Goal: Transaction & Acquisition: Purchase product/service

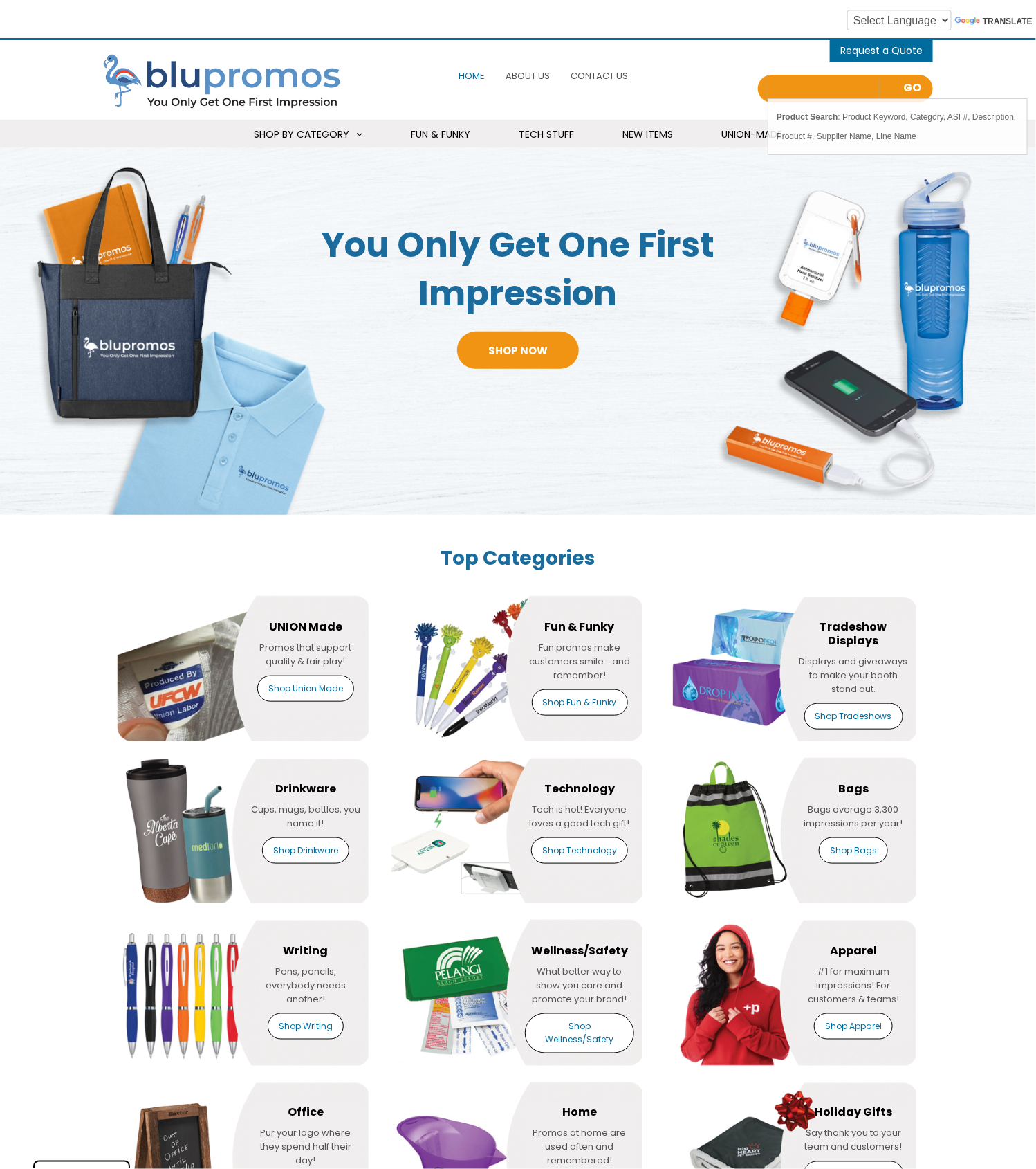
click at [818, 85] on input "Search all Products" at bounding box center [823, 89] width 111 height 19
type input "cords"
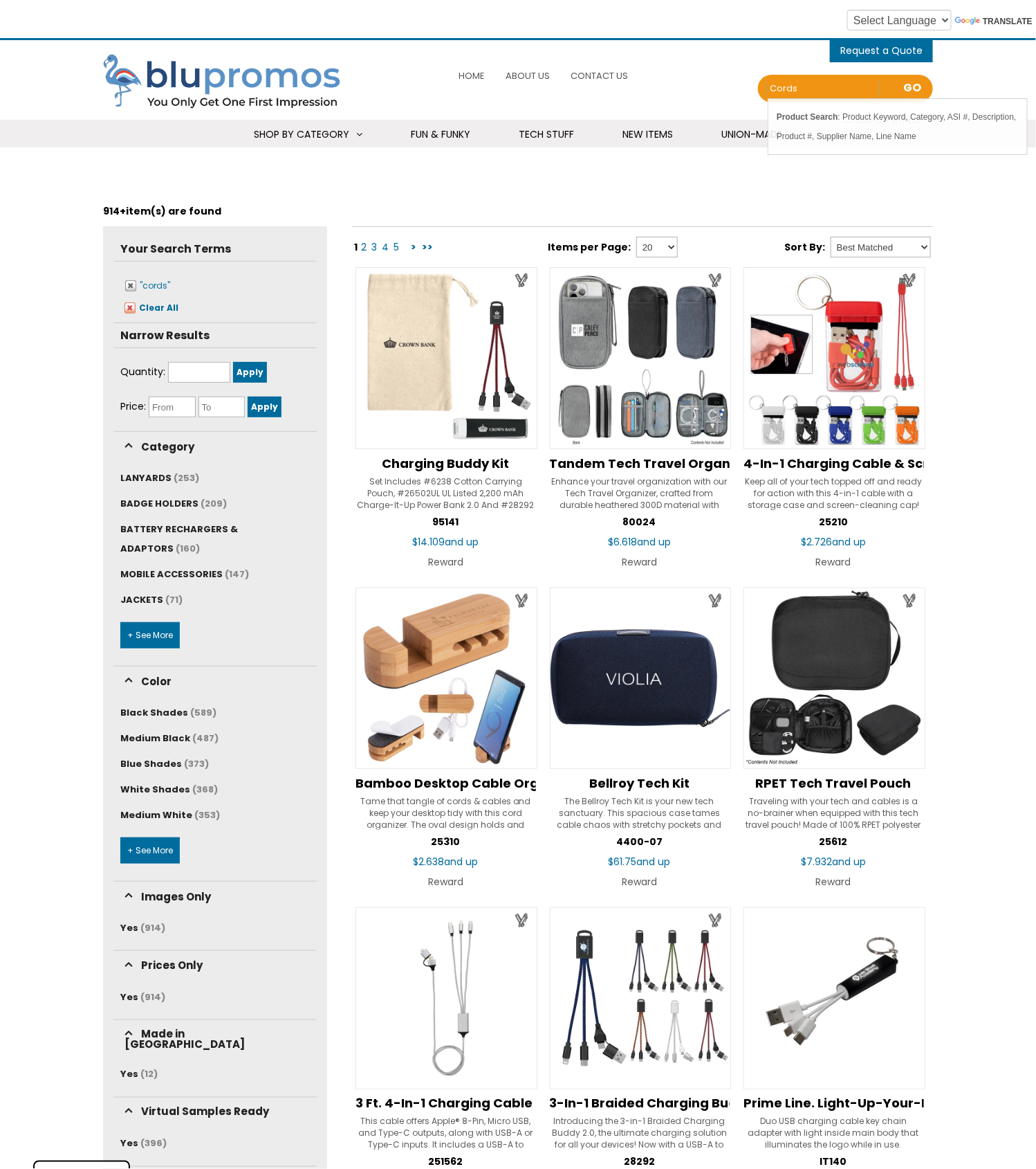
click at [793, 86] on input "cords" at bounding box center [823, 89] width 111 height 19
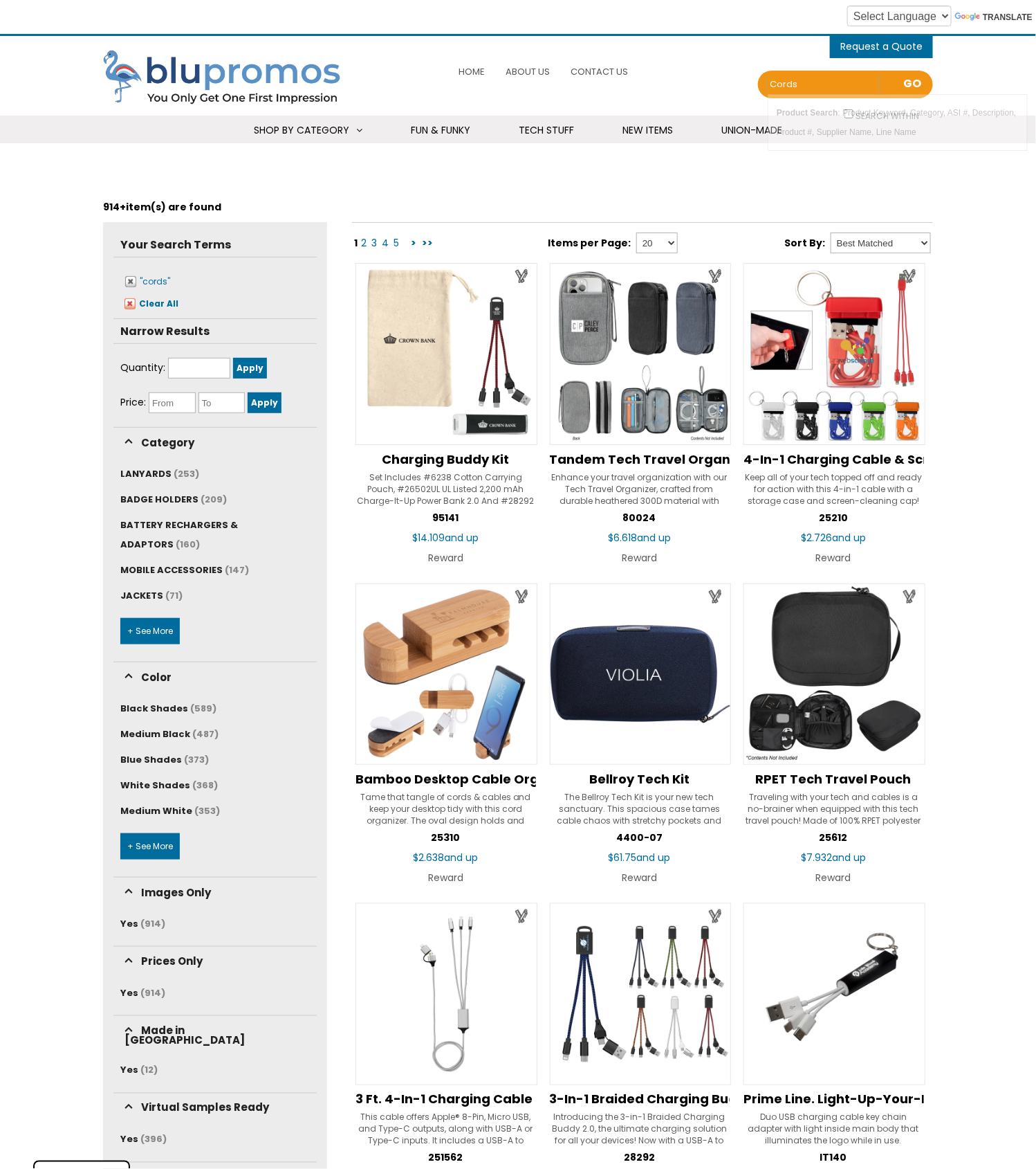
drag, startPoint x: 808, startPoint y: 83, endPoint x: 727, endPoint y: 78, distance: 81.2
click at [727, 78] on div "0 items - Cart Shopping Cart (0) You have no products in your shopping cart. Ch…" at bounding box center [655, 76] width 556 height 66
type input "charging cable"
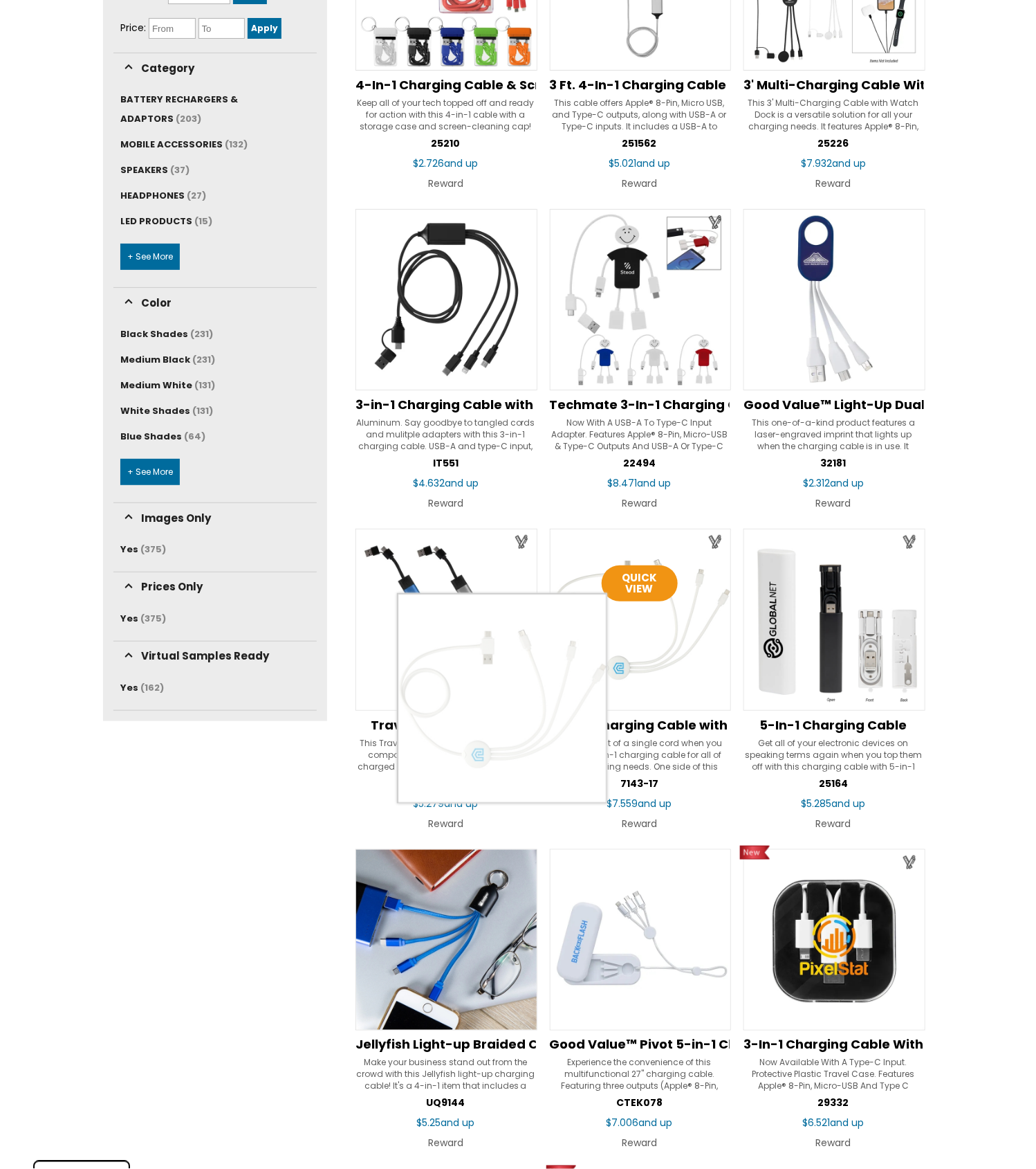
scroll to position [382, 0]
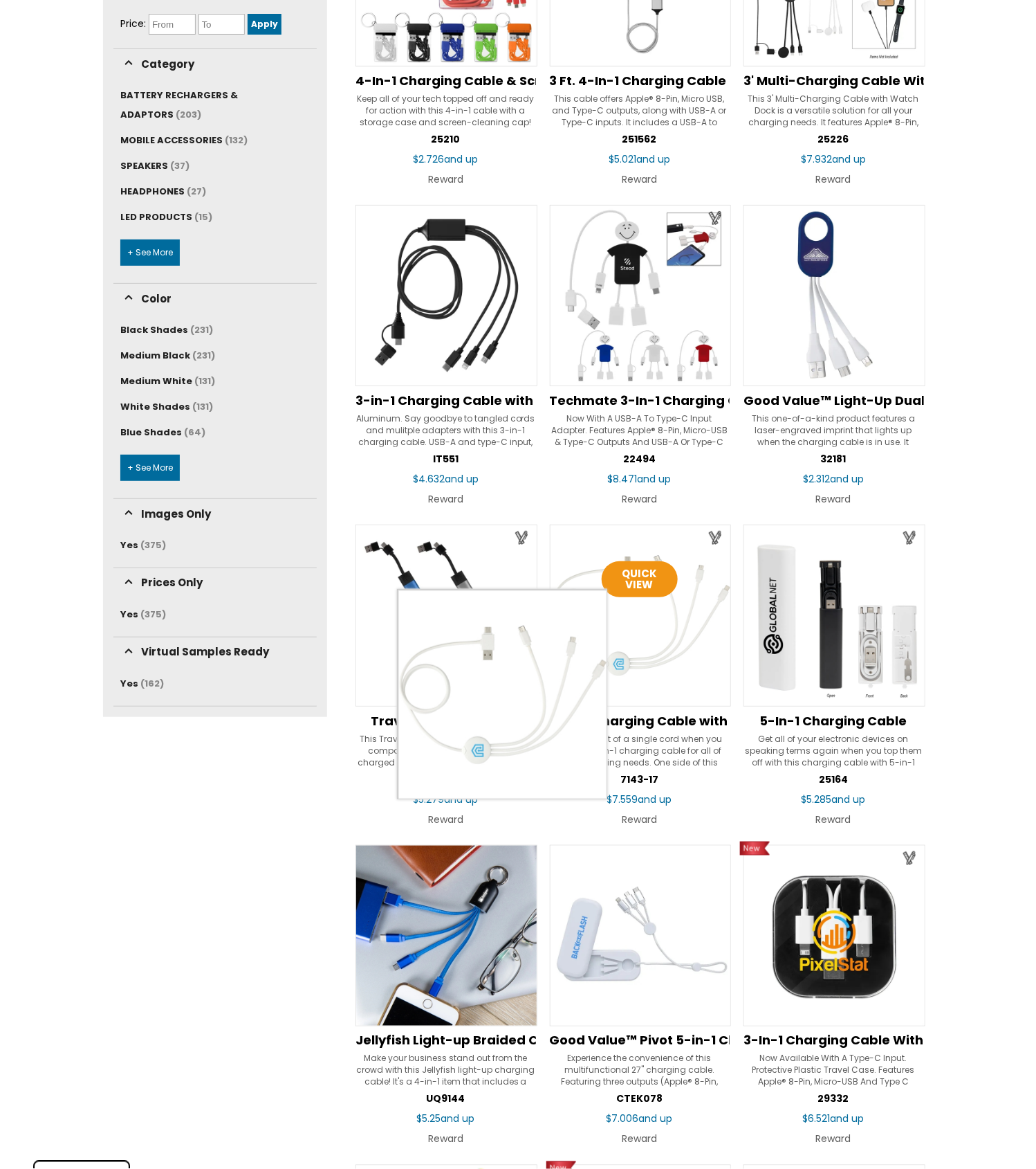
click at [650, 621] on img at bounding box center [641, 615] width 182 height 182
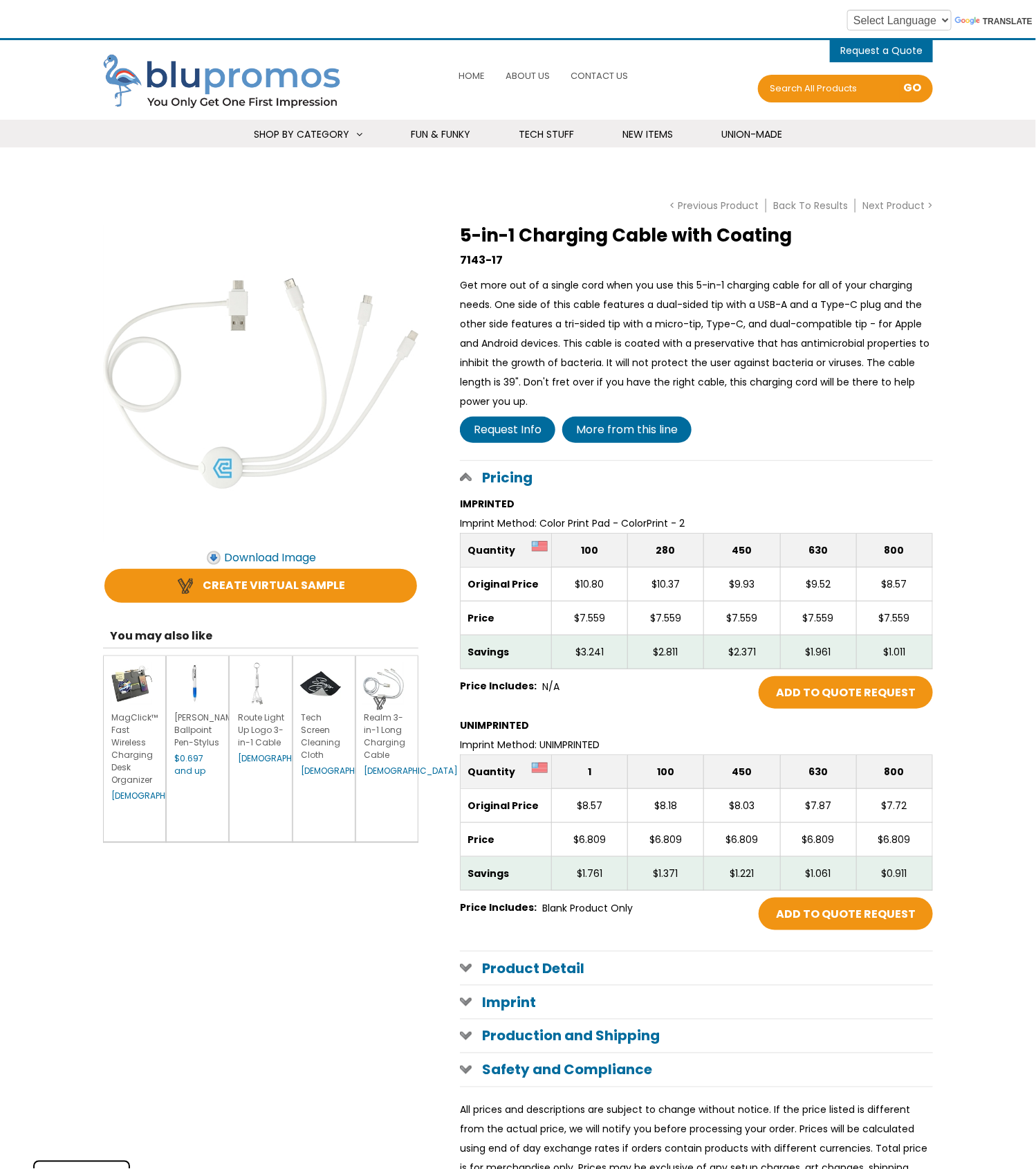
click at [381, 726] on link "Realm 3-in-1 Long Charging Cable" at bounding box center [384, 736] width 41 height 49
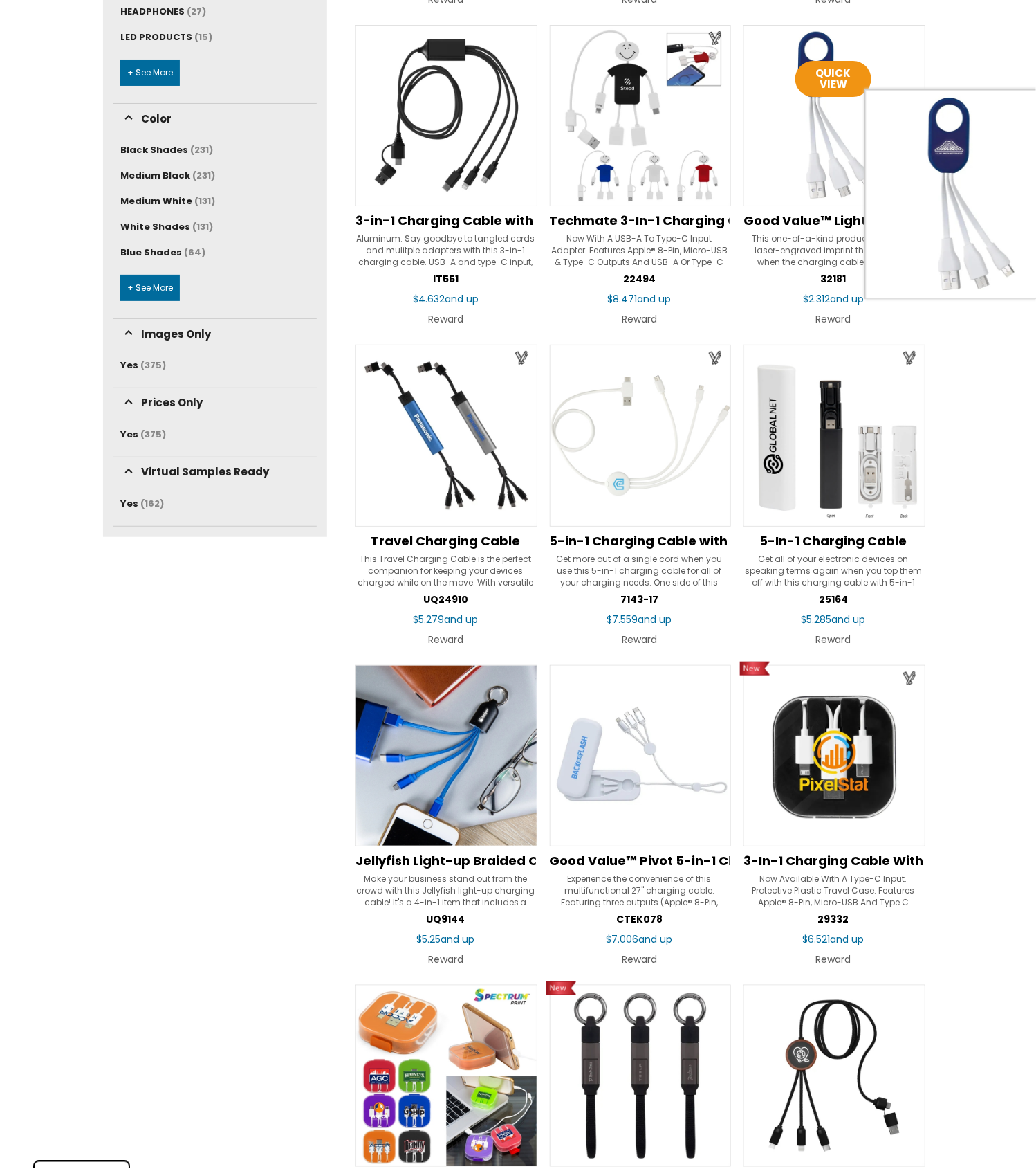
scroll to position [568, 0]
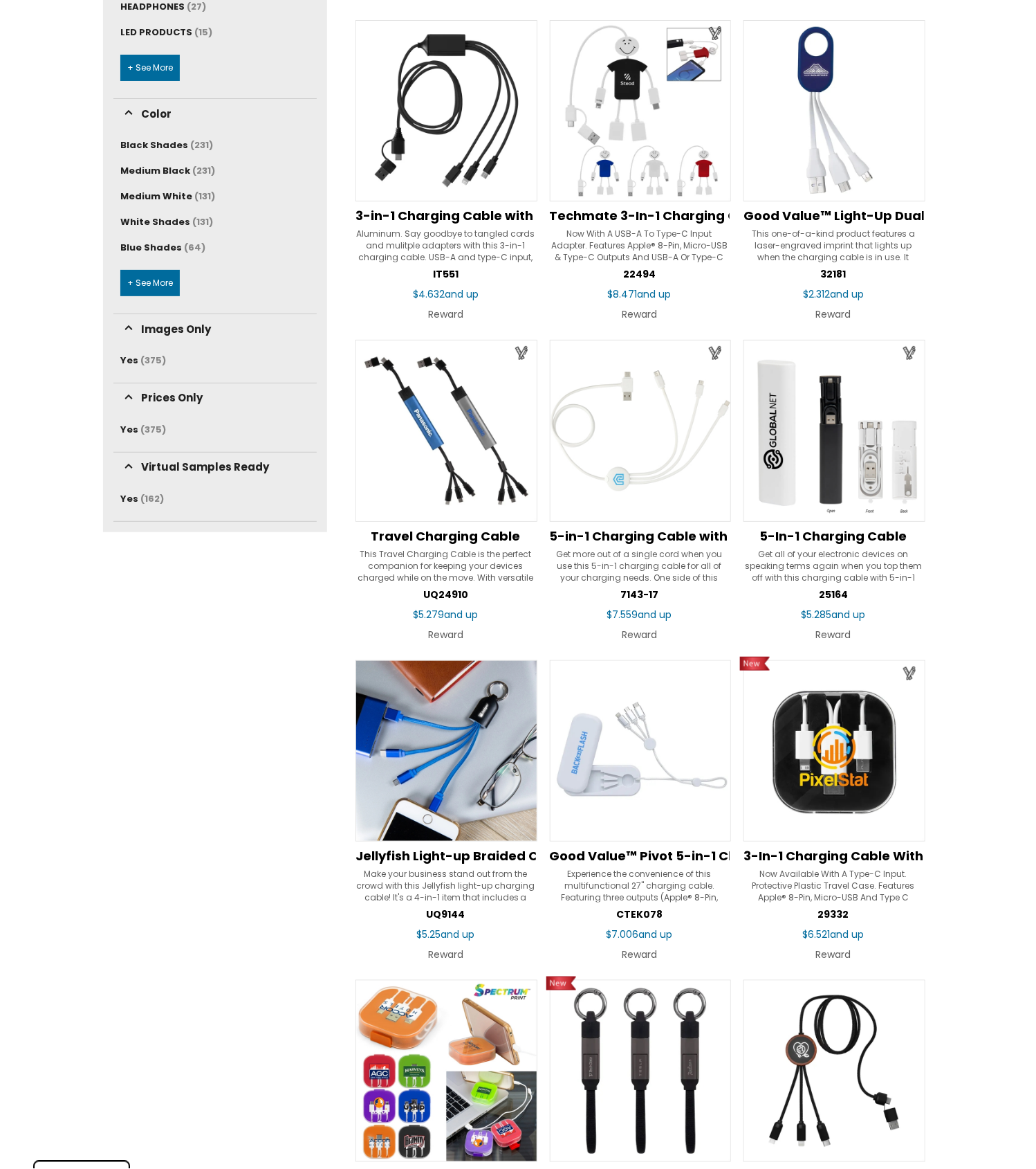
click at [823, 425] on img at bounding box center [834, 431] width 182 height 182
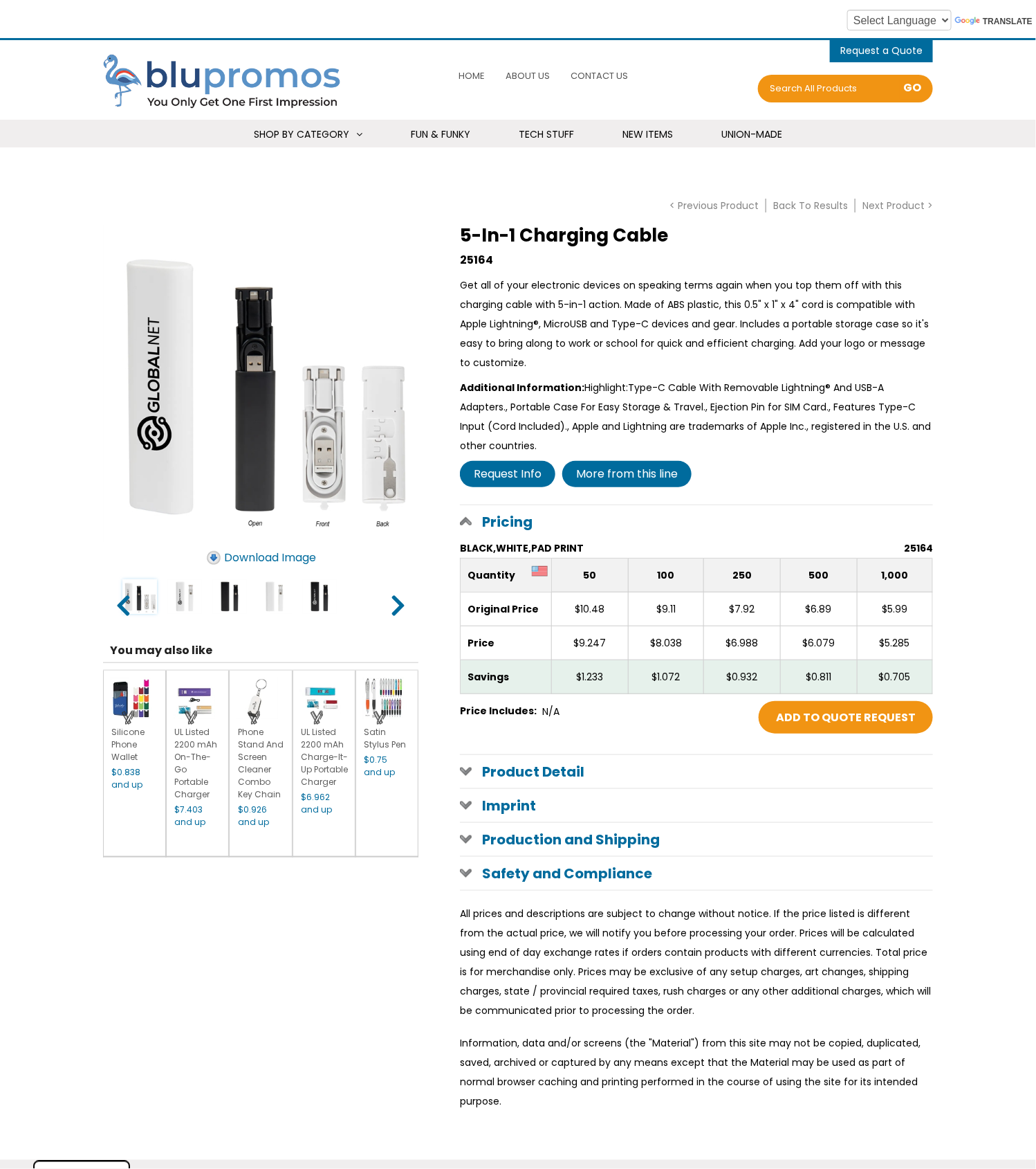
click at [141, 595] on input "image" at bounding box center [139, 596] width 34 height 34
click at [184, 599] on input "image" at bounding box center [185, 596] width 34 height 34
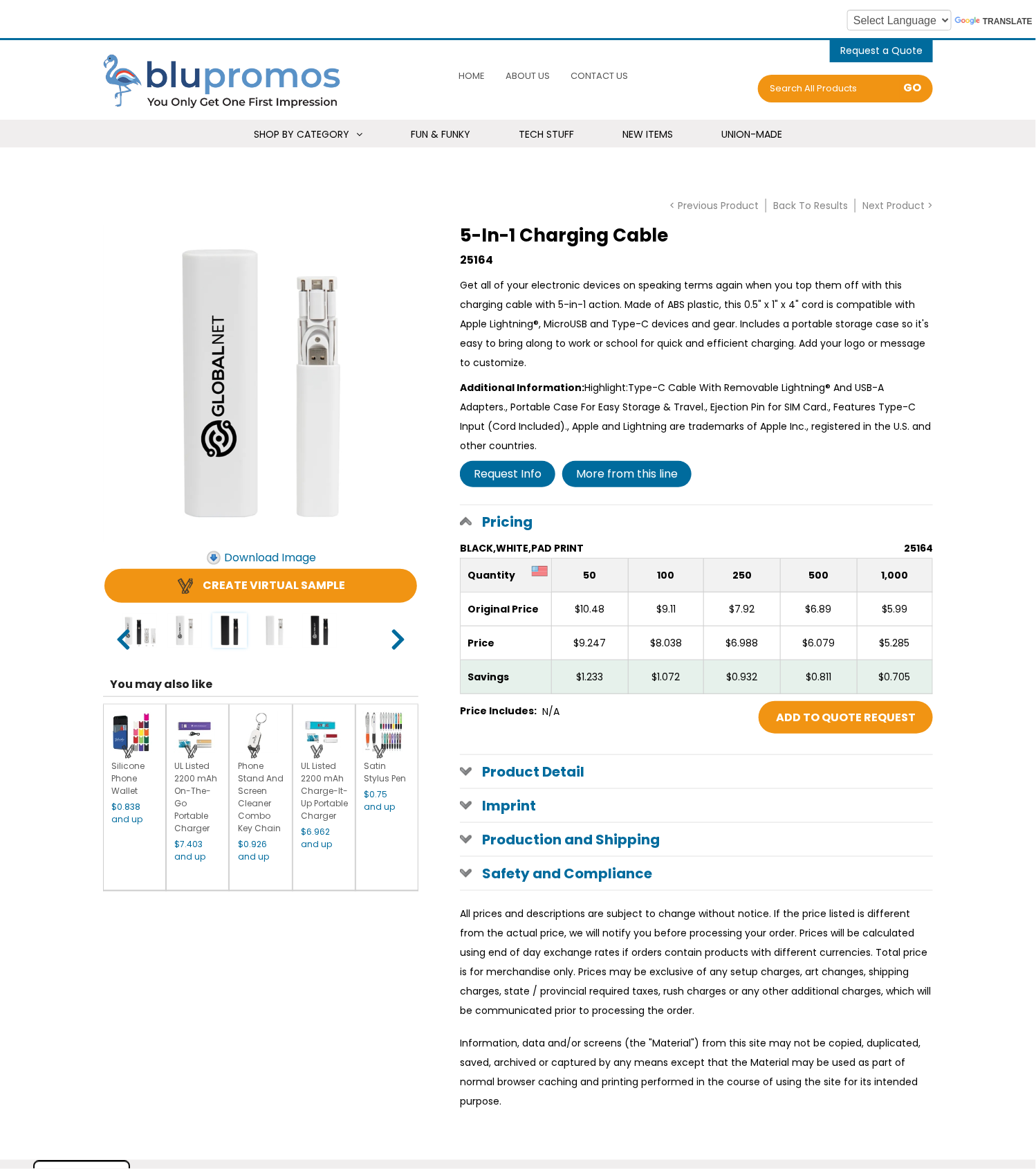
click at [229, 618] on input "image" at bounding box center [229, 630] width 34 height 34
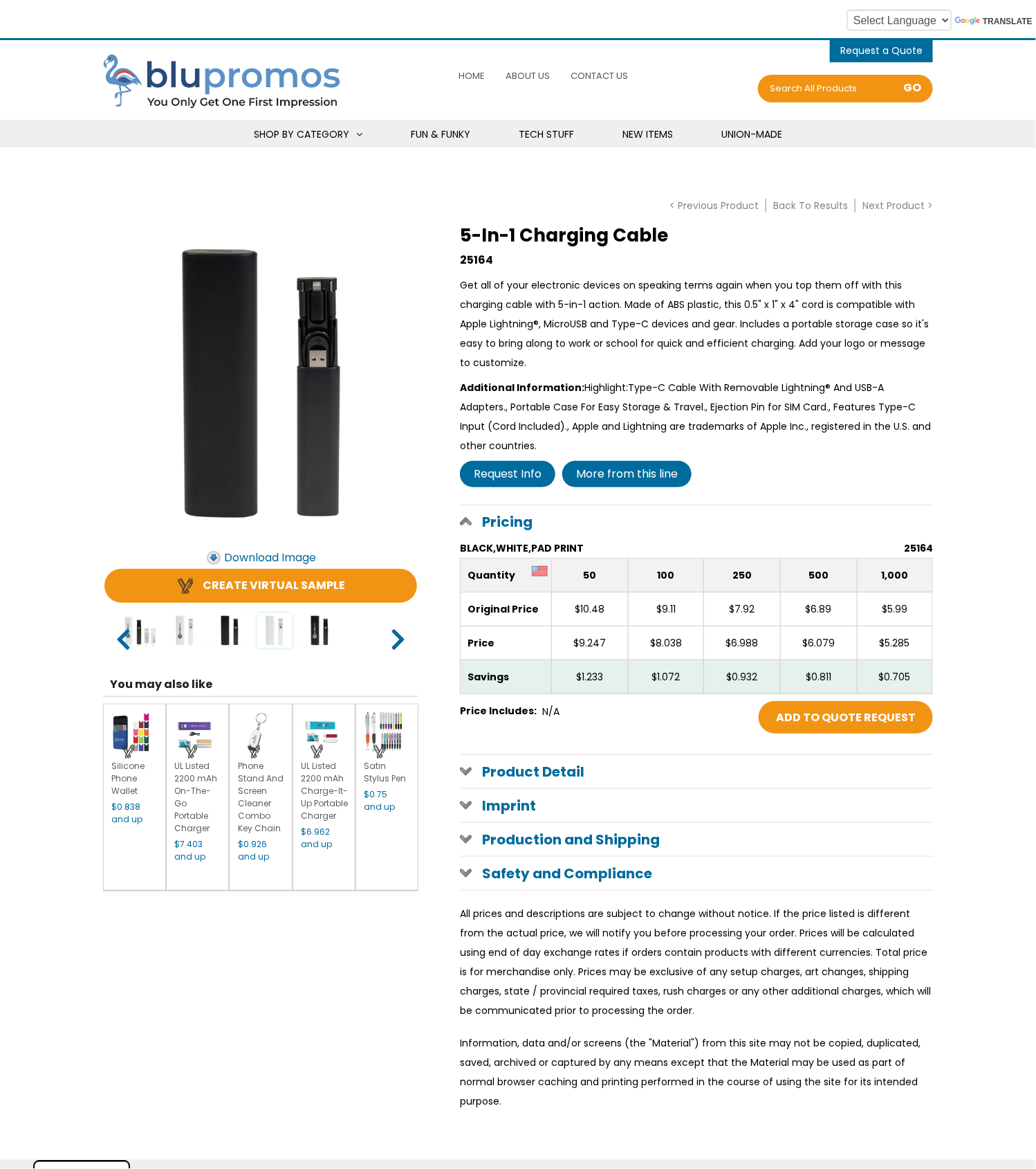
click at [269, 627] on input "image" at bounding box center [274, 630] width 34 height 34
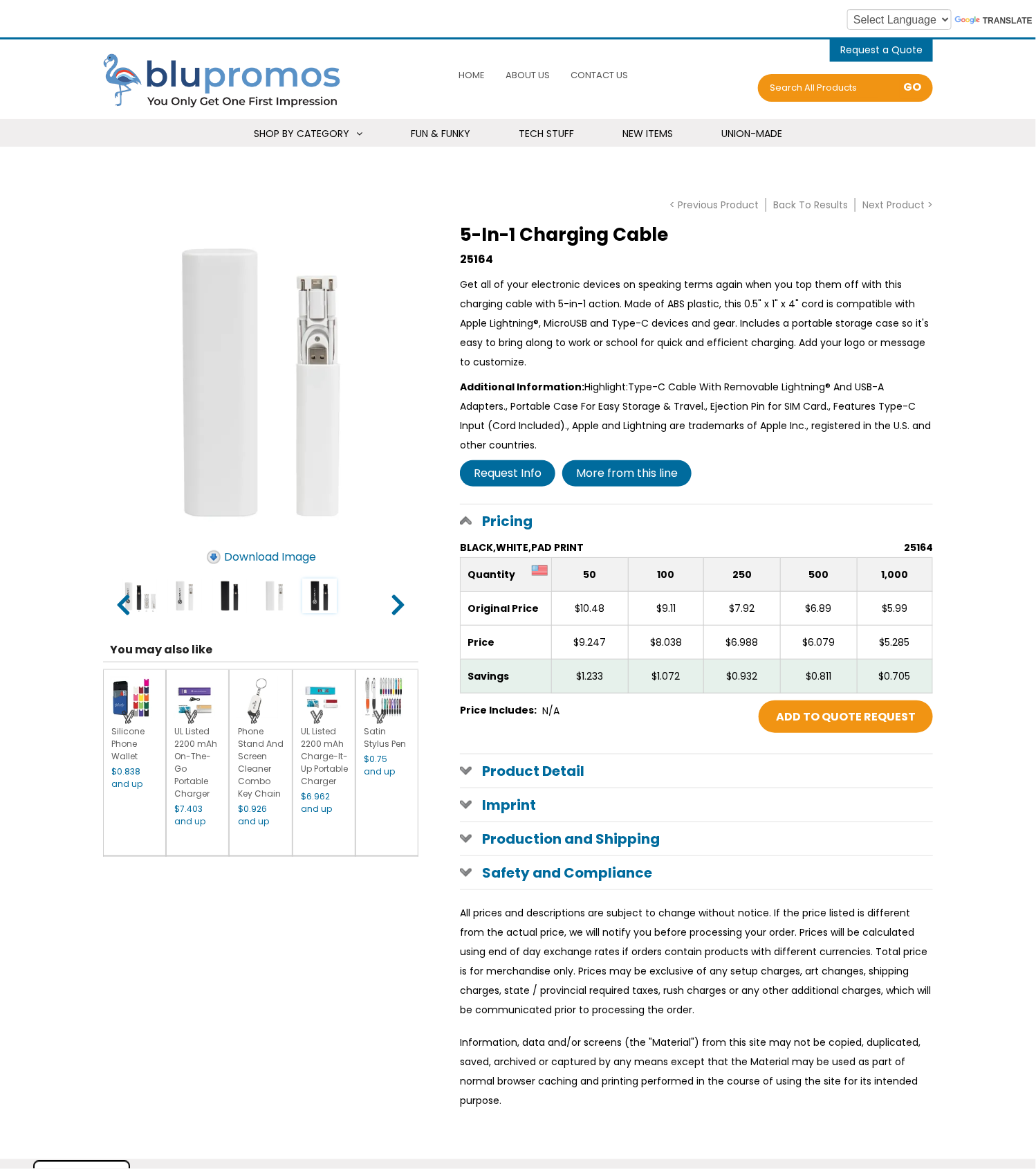
click at [321, 598] on input "image" at bounding box center [319, 595] width 34 height 34
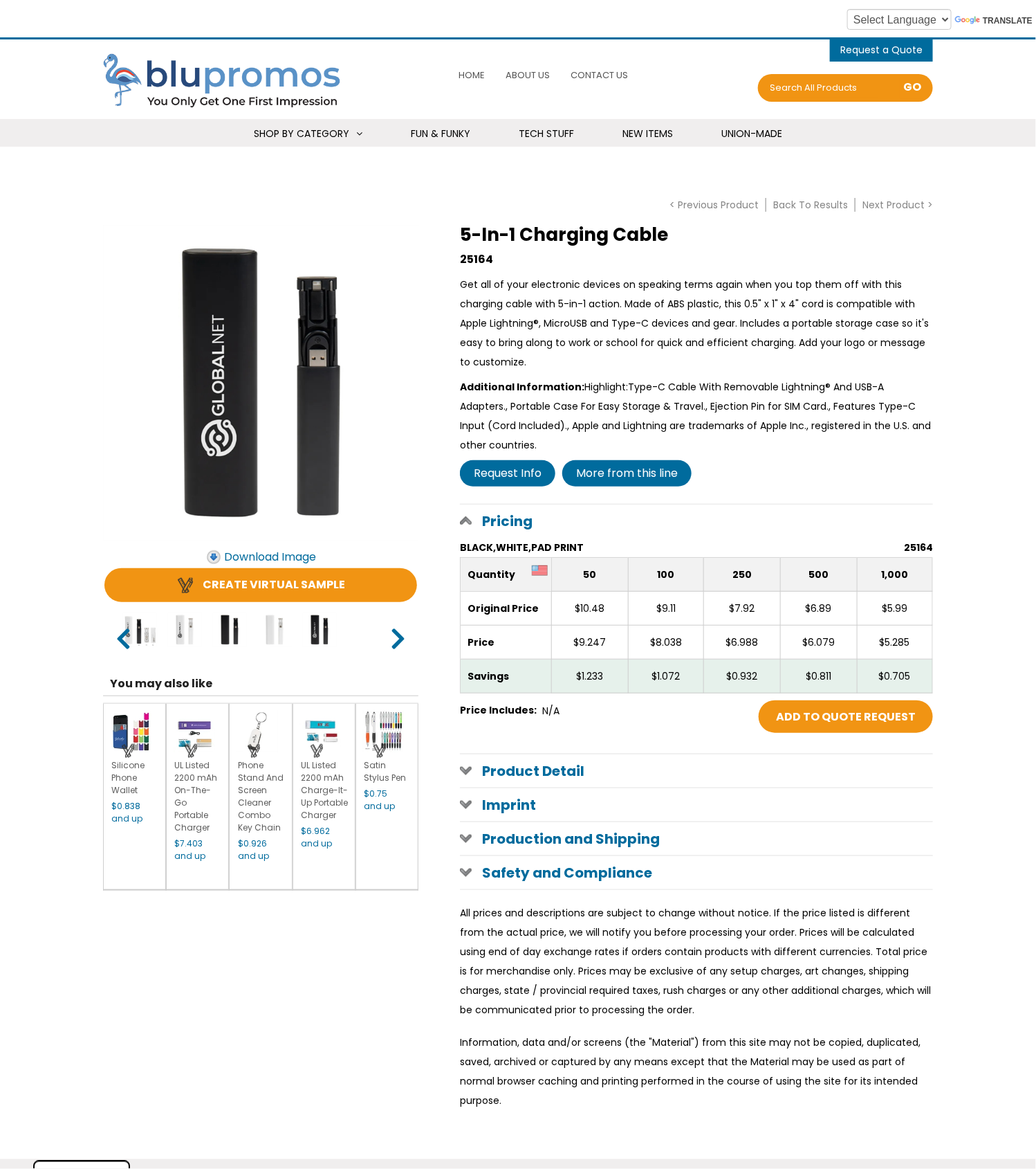
click at [395, 640] on link ">" at bounding box center [398, 638] width 12 height 25
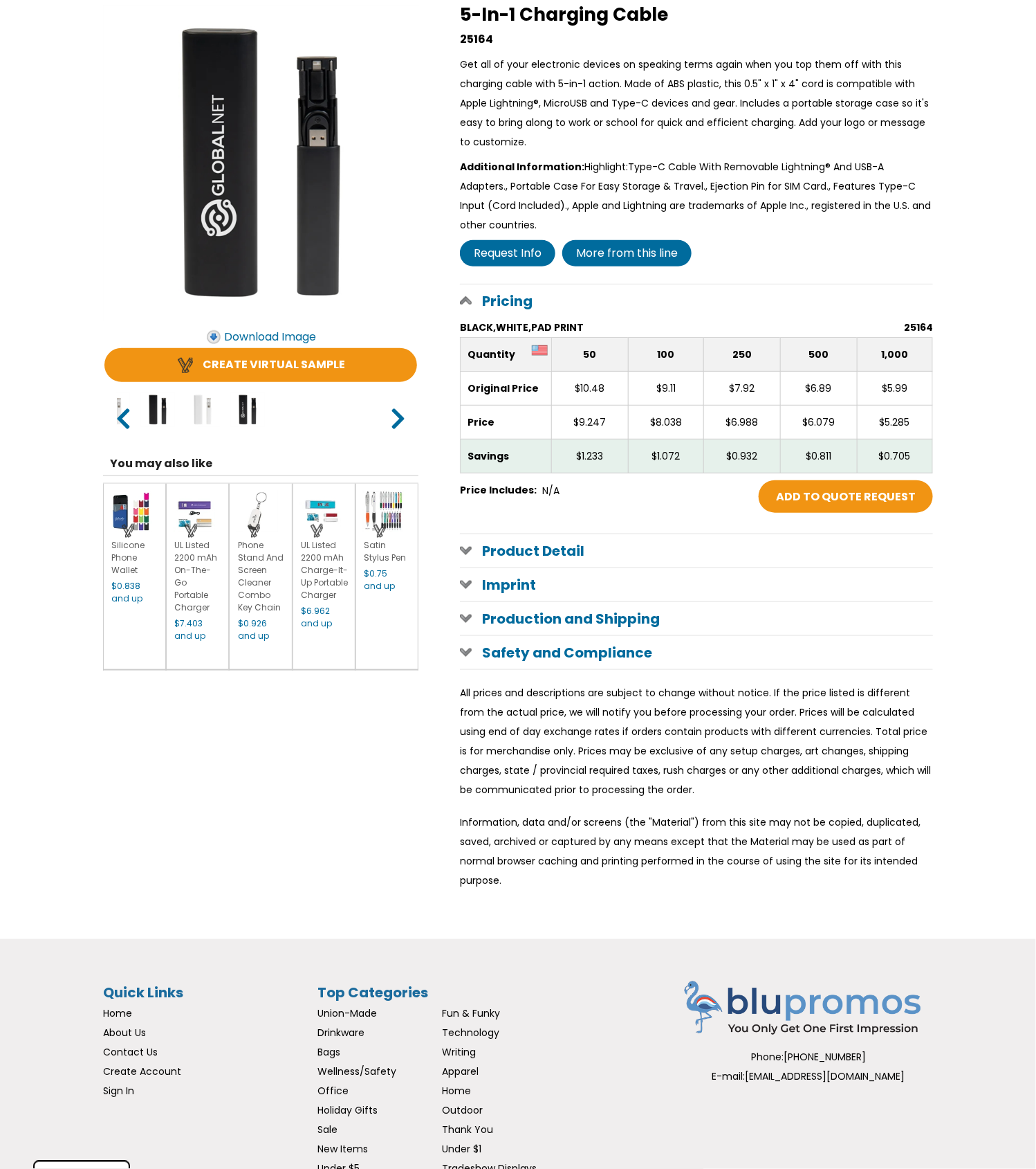
scroll to position [223, 0]
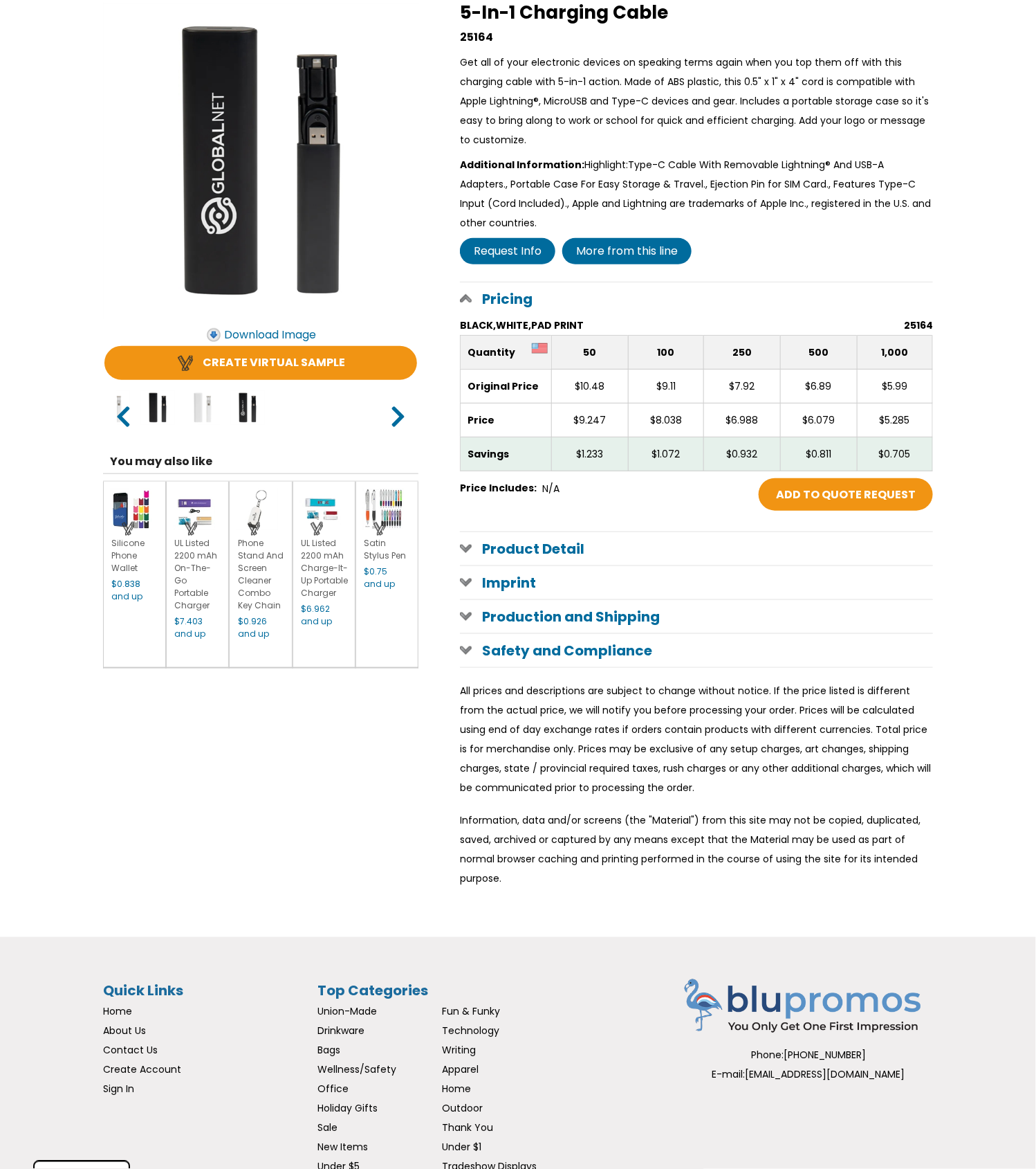
click at [126, 532] on div at bounding box center [129, 528] width 21 height 18
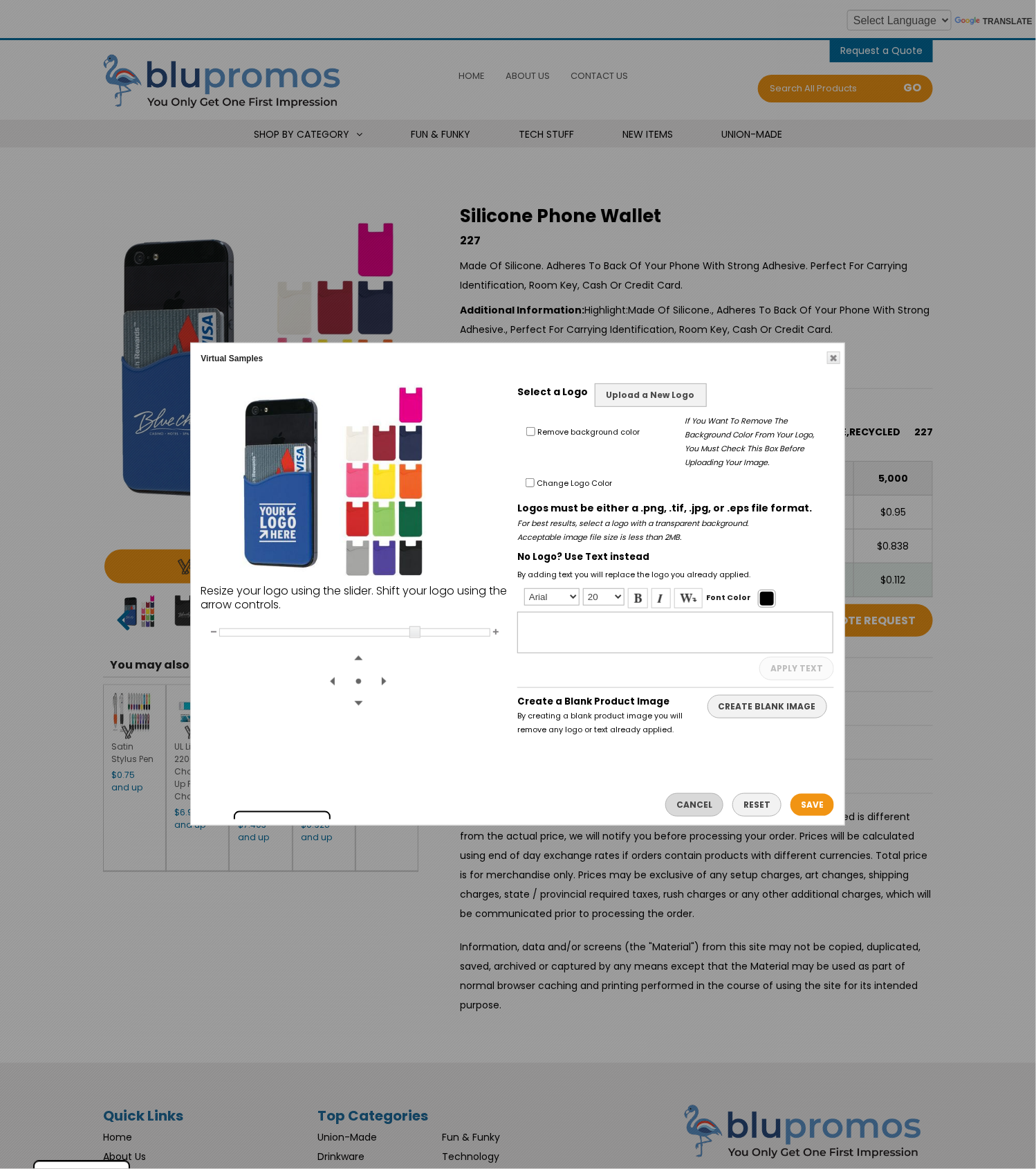
click at [698, 805] on link "Cancel" at bounding box center [694, 804] width 58 height 24
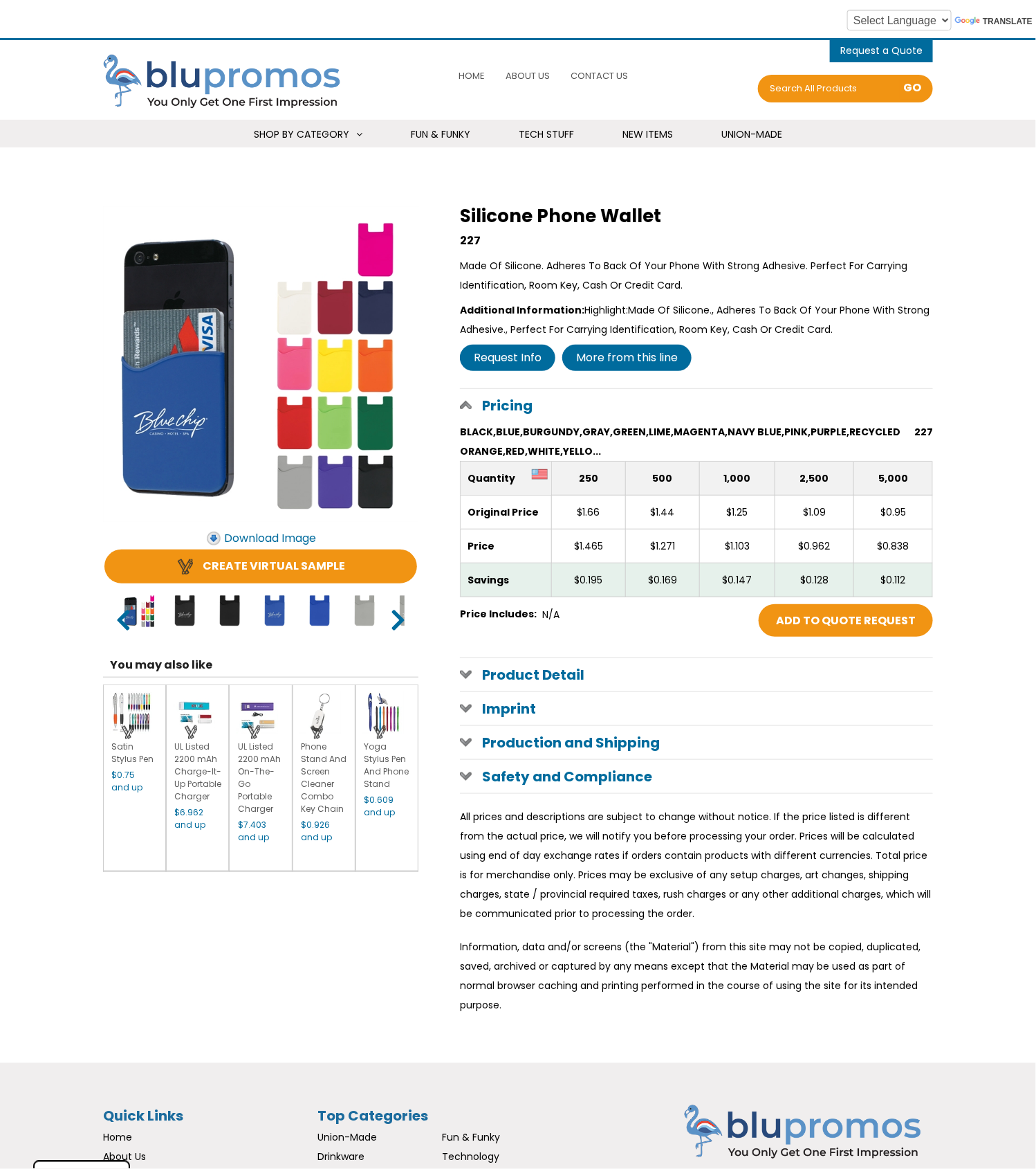
select select "20"
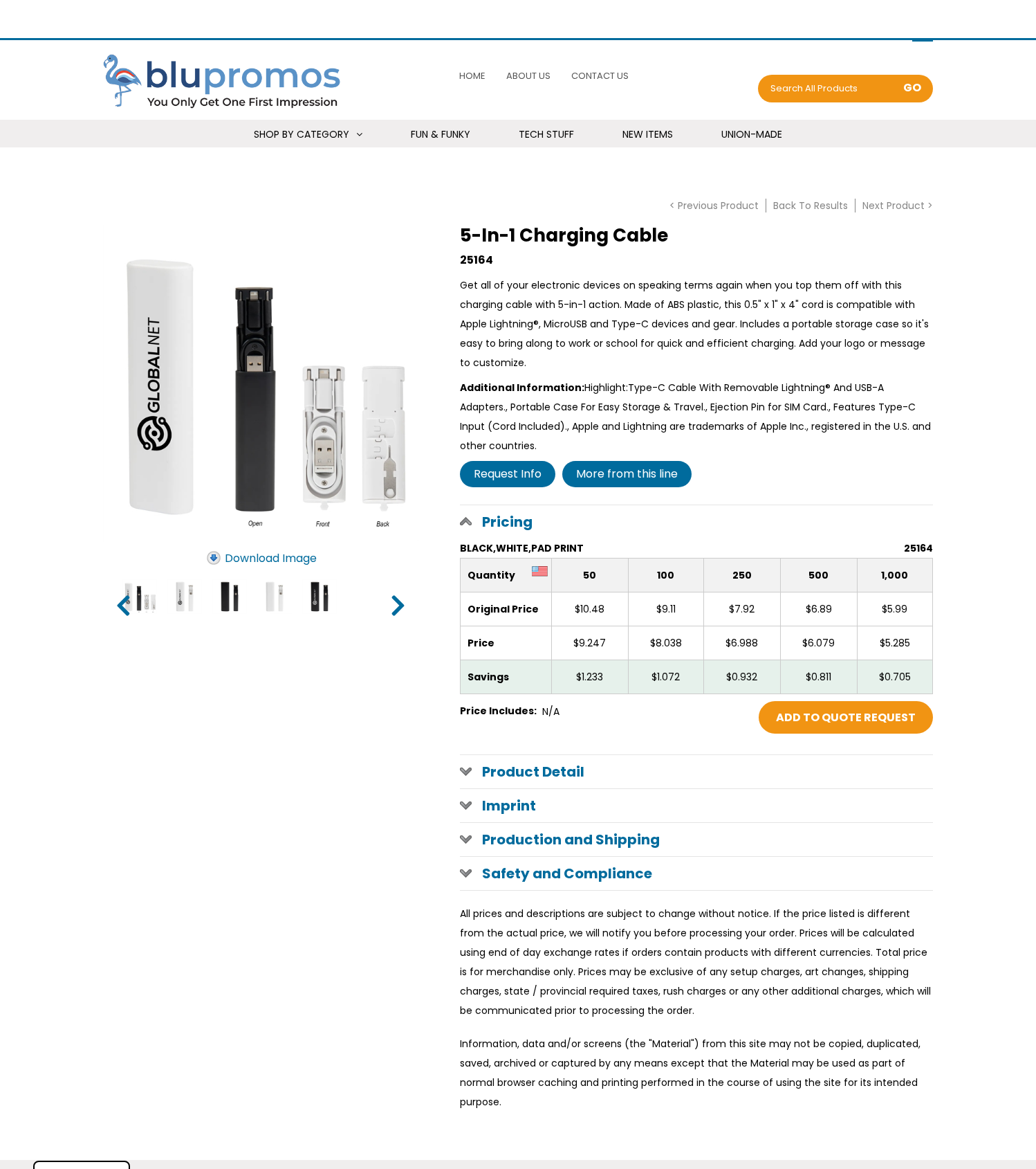
scroll to position [223, 0]
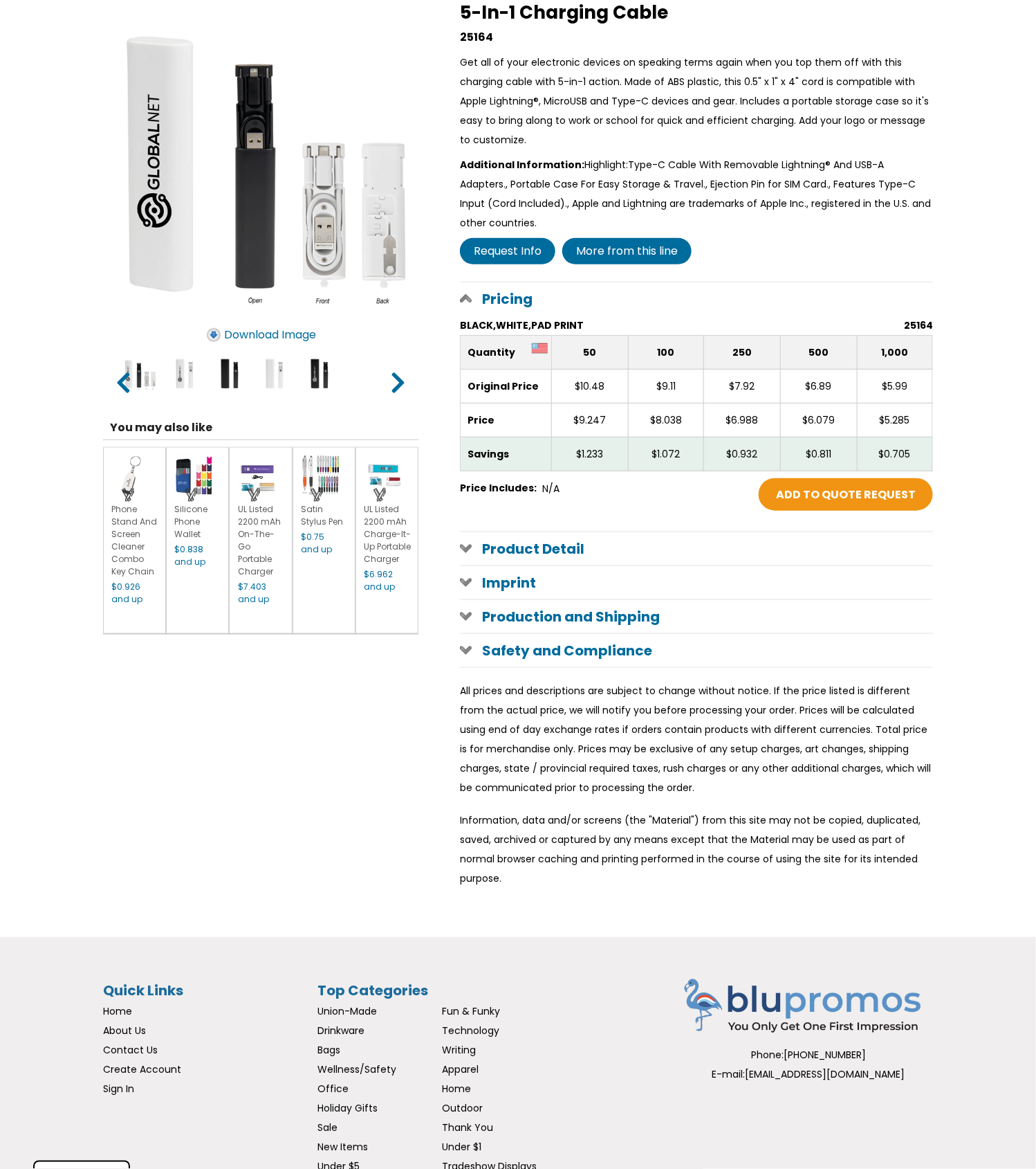
select select "Language Translate Widget"
click at [317, 187] on img at bounding box center [260, 160] width 315 height 316
click at [324, 290] on img at bounding box center [260, 160] width 315 height 316
click at [178, 375] on input "image" at bounding box center [185, 373] width 34 height 34
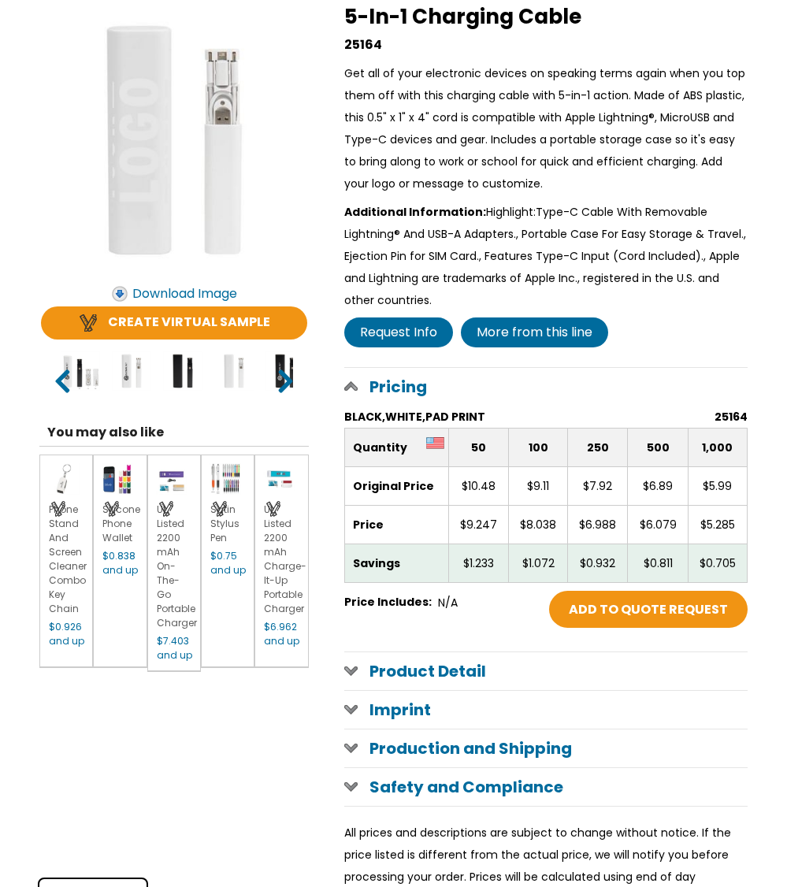
click at [287, 367] on link ">" at bounding box center [286, 380] width 14 height 28
click at [237, 362] on input "image" at bounding box center [233, 370] width 39 height 39
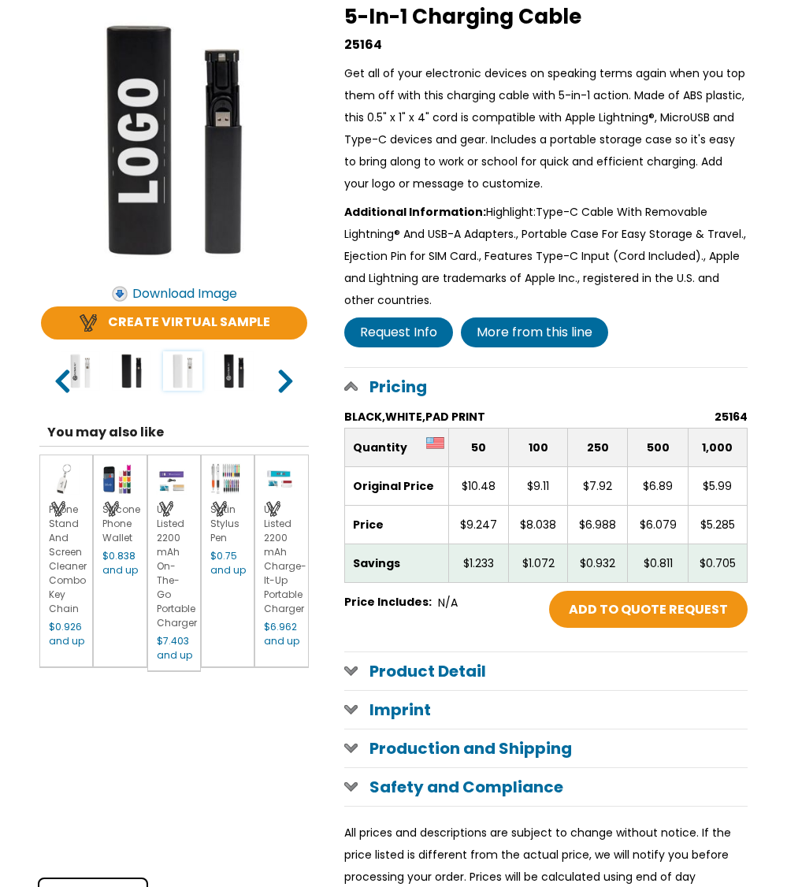
click at [183, 374] on input "image" at bounding box center [182, 370] width 39 height 39
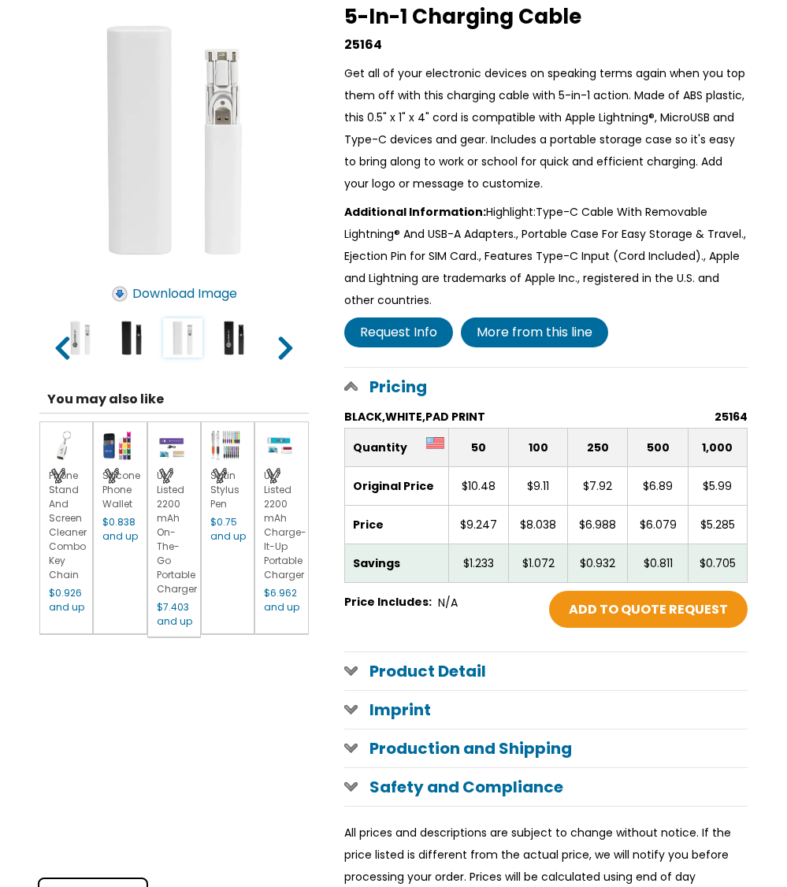
scroll to position [0, 0]
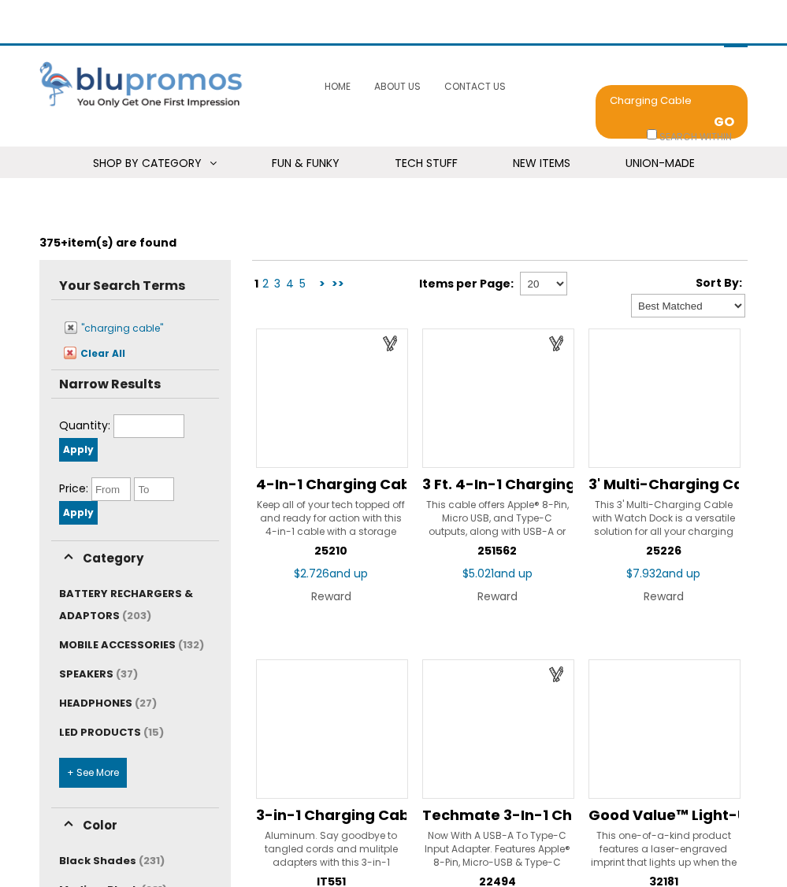
scroll to position [709, 0]
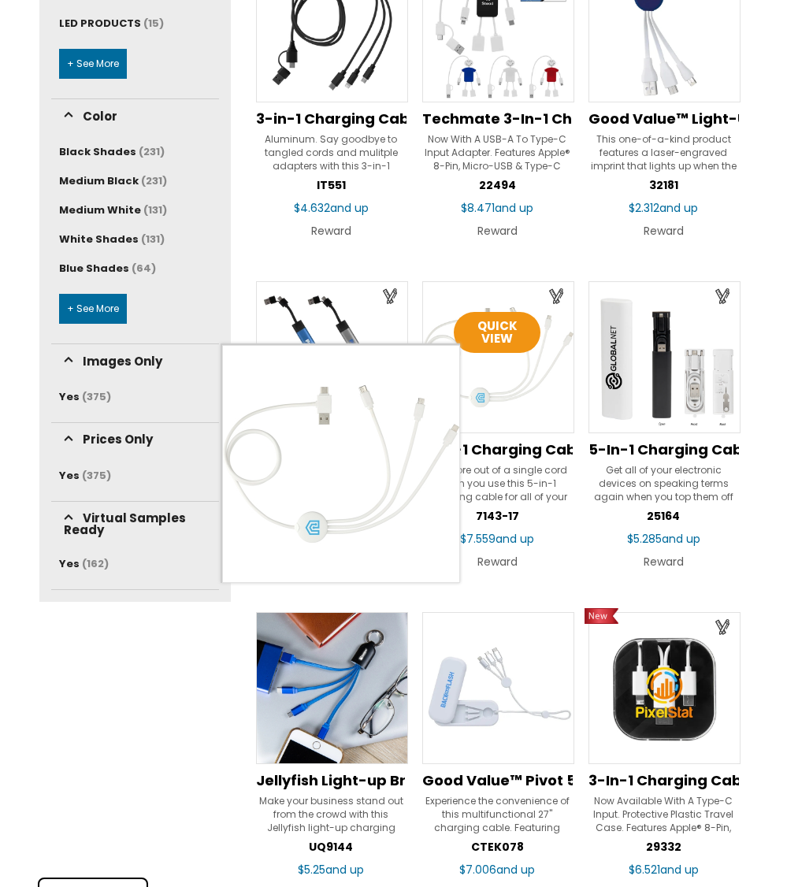
click at [513, 374] on img at bounding box center [498, 357] width 152 height 152
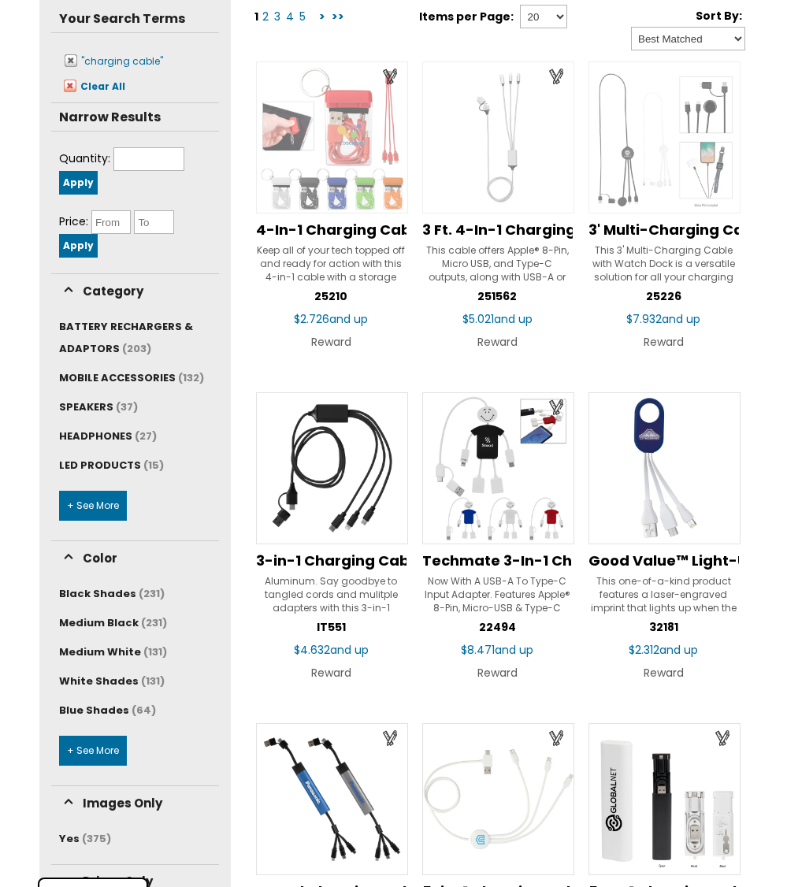
scroll to position [154, 0]
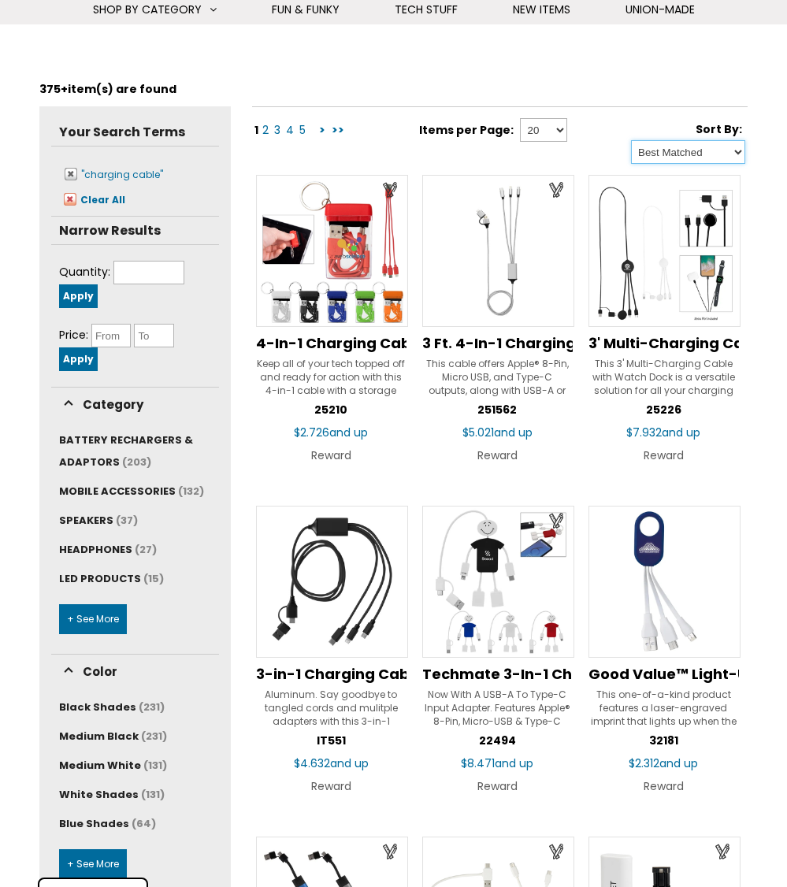
click at [734, 150] on select "Best Matched Price: Low to High Price: High to Low New Product" at bounding box center [688, 152] width 114 height 24
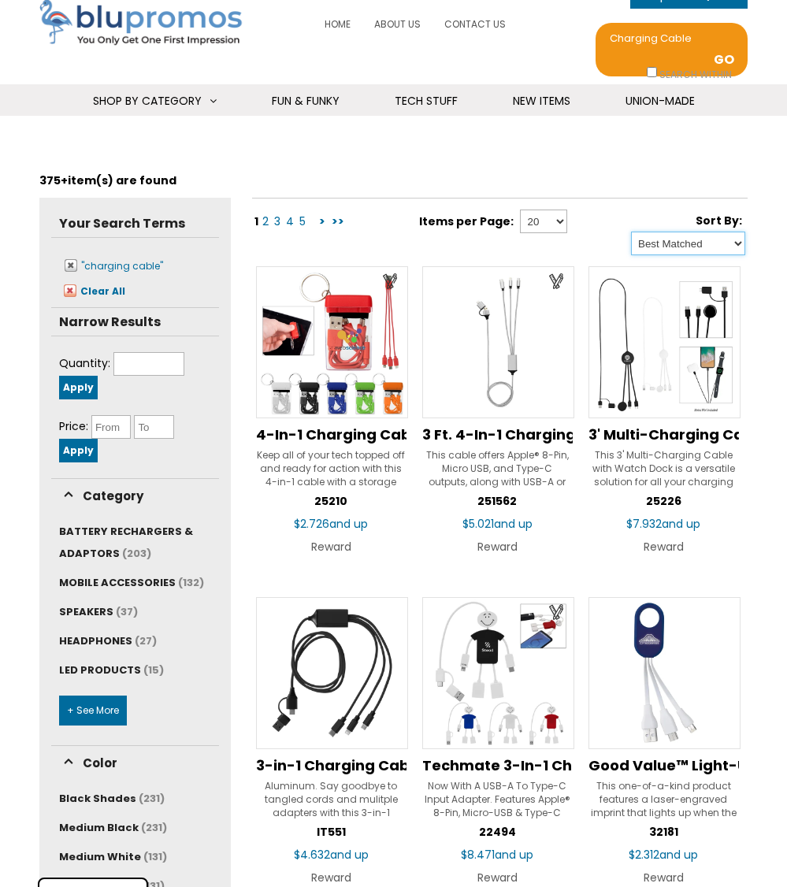
scroll to position [0, 0]
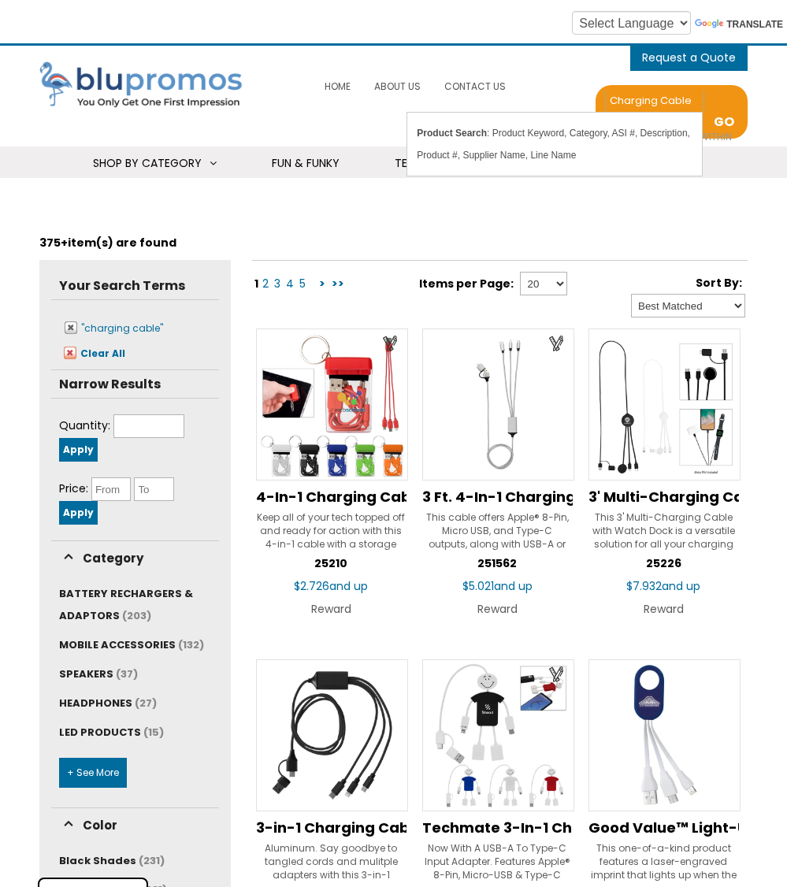
click at [610, 98] on input "charging cable" at bounding box center [654, 101] width 96 height 22
type input "retractable charging cable"
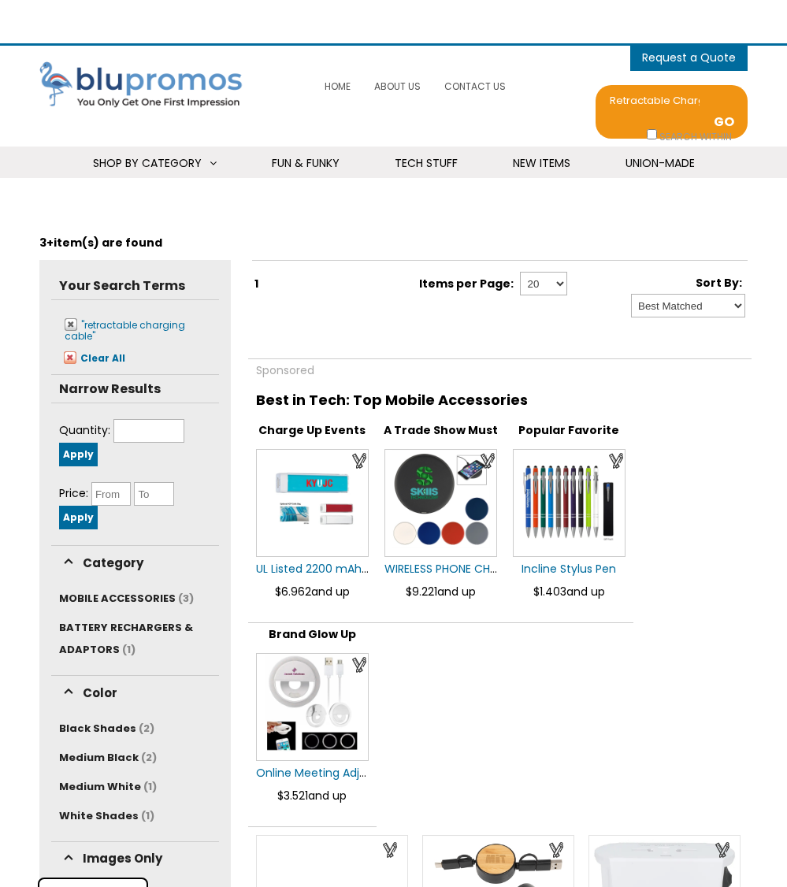
select select "Language Translate Widget"
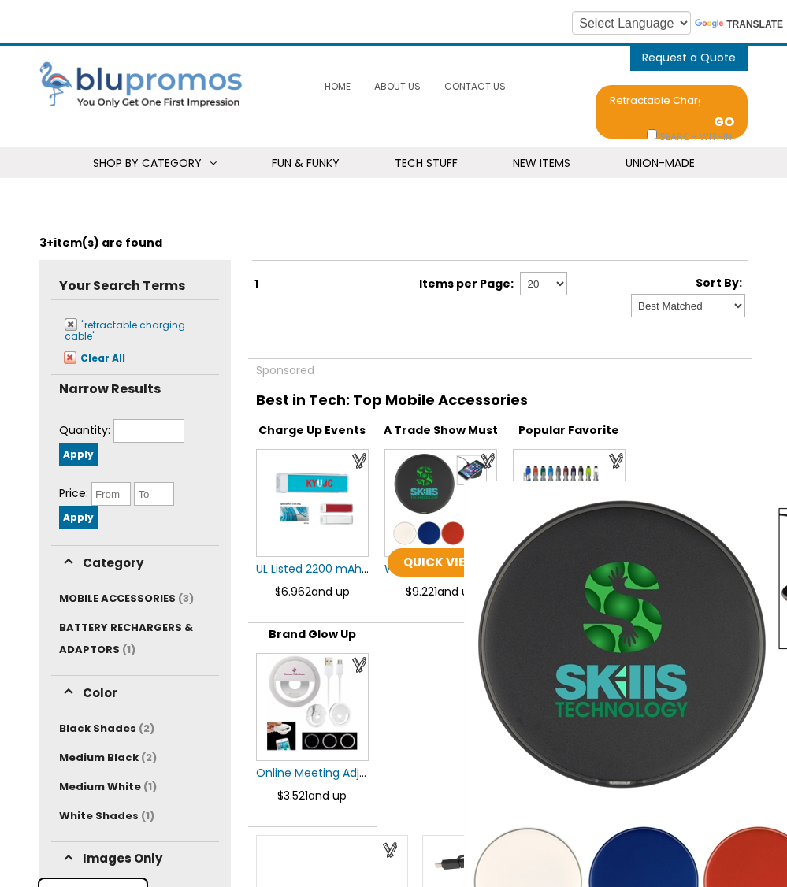
click at [434, 478] on img at bounding box center [440, 499] width 98 height 98
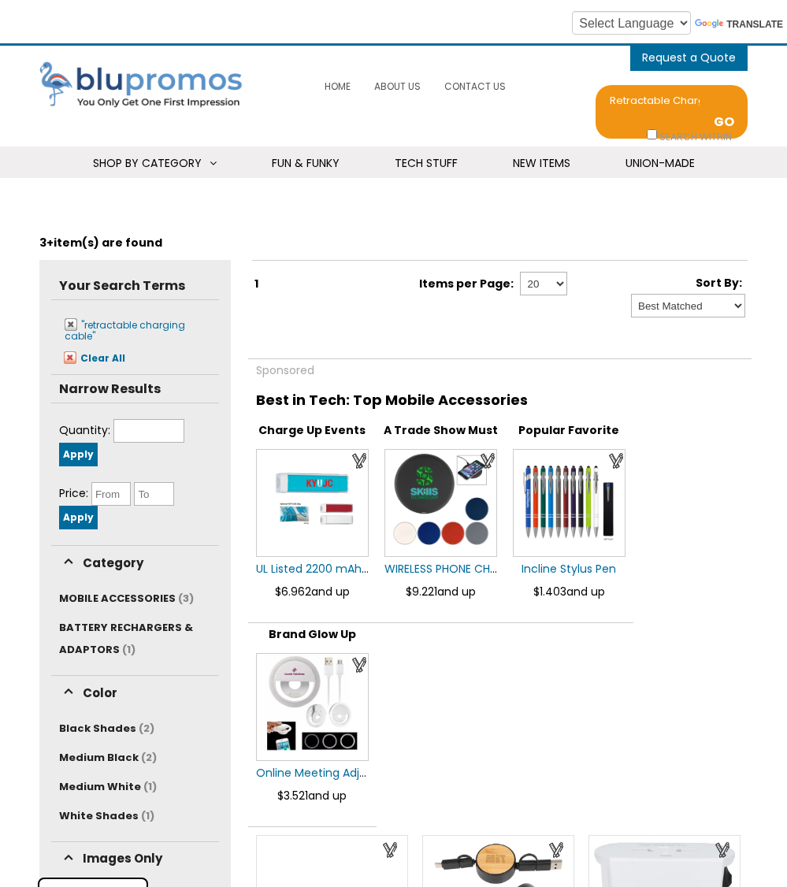
click at [301, 699] on img at bounding box center [312, 703] width 98 height 98
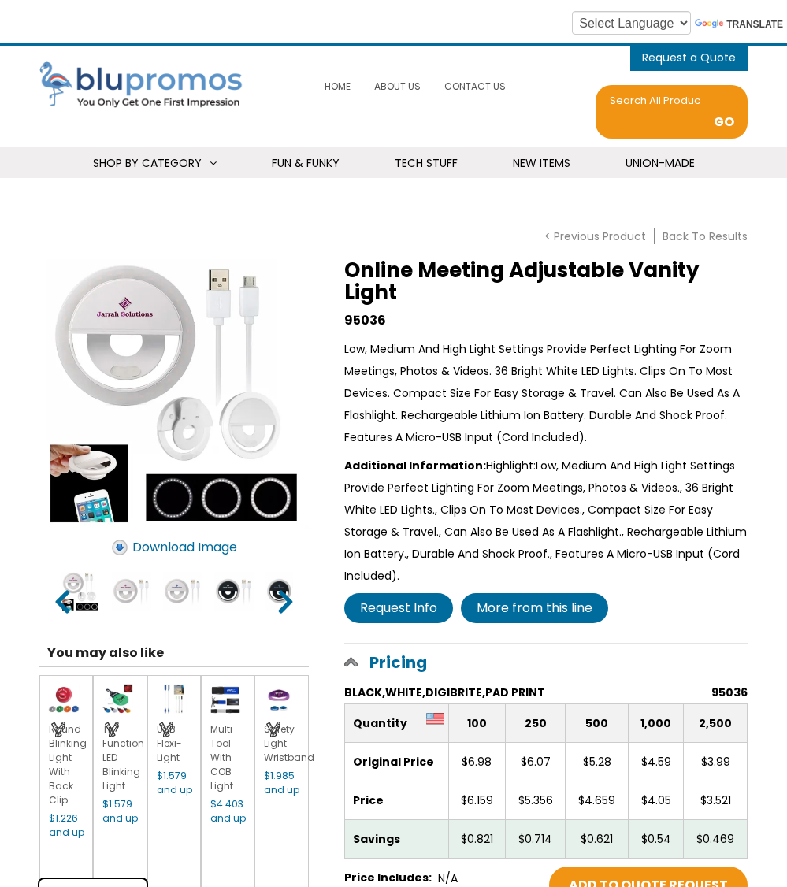
scroll to position [2, 0]
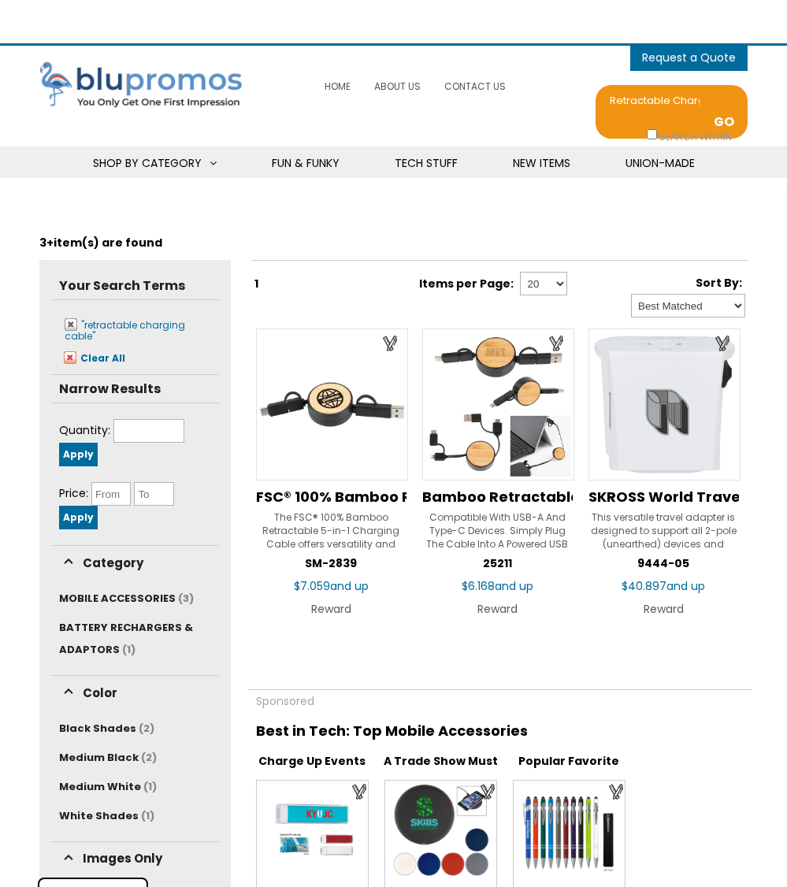
select select "Language Translate Widget"
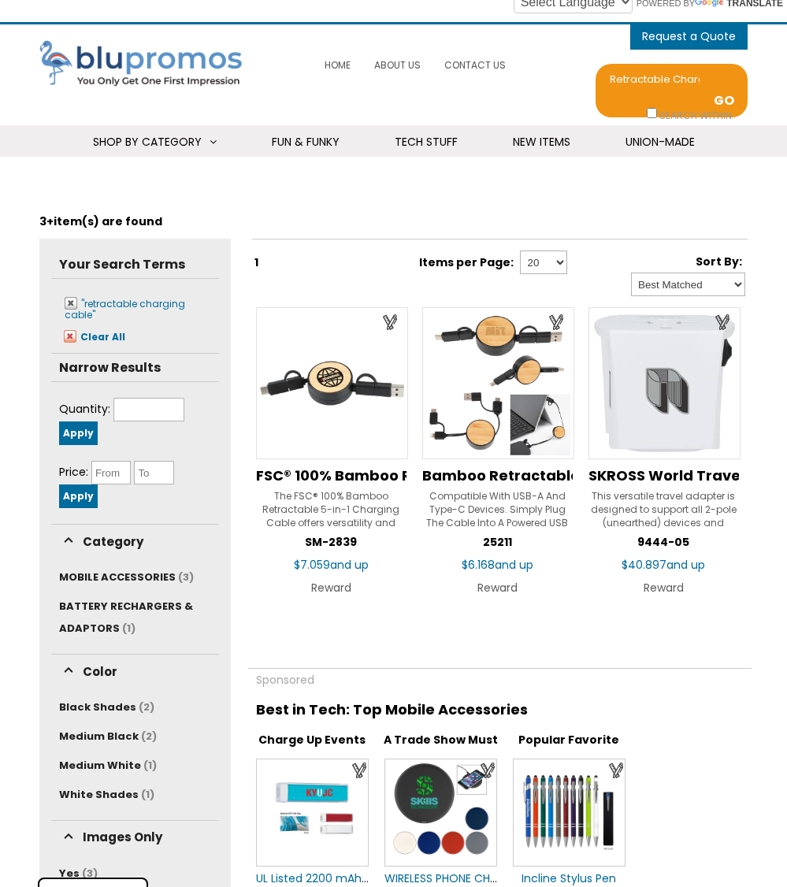
scroll to position [26, 0]
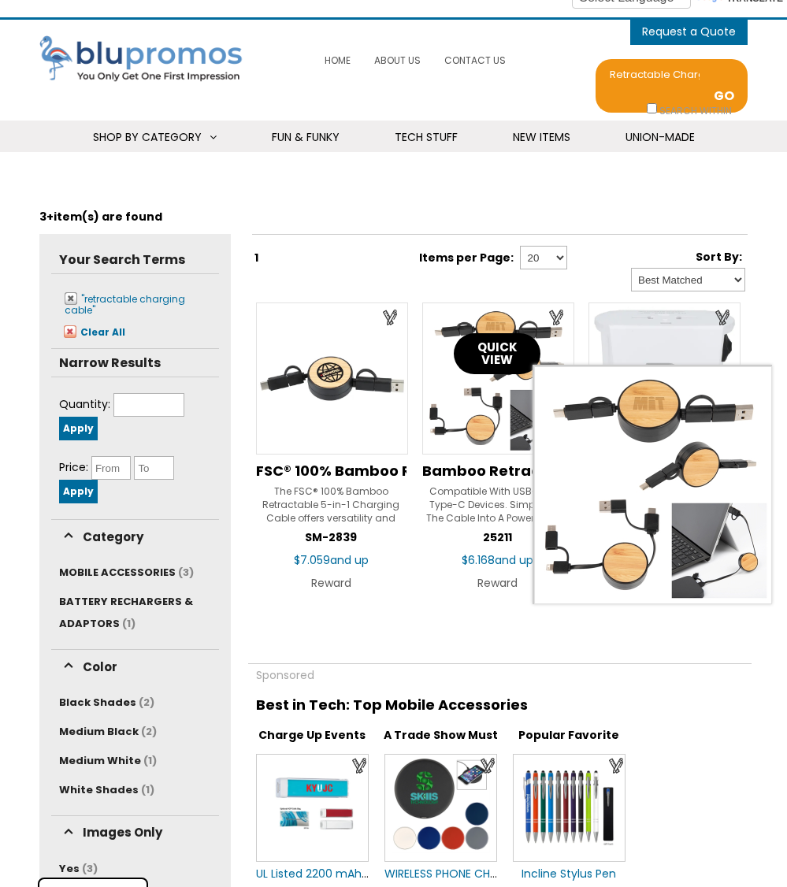
click at [506, 339] on link "Quick View" at bounding box center [497, 353] width 87 height 41
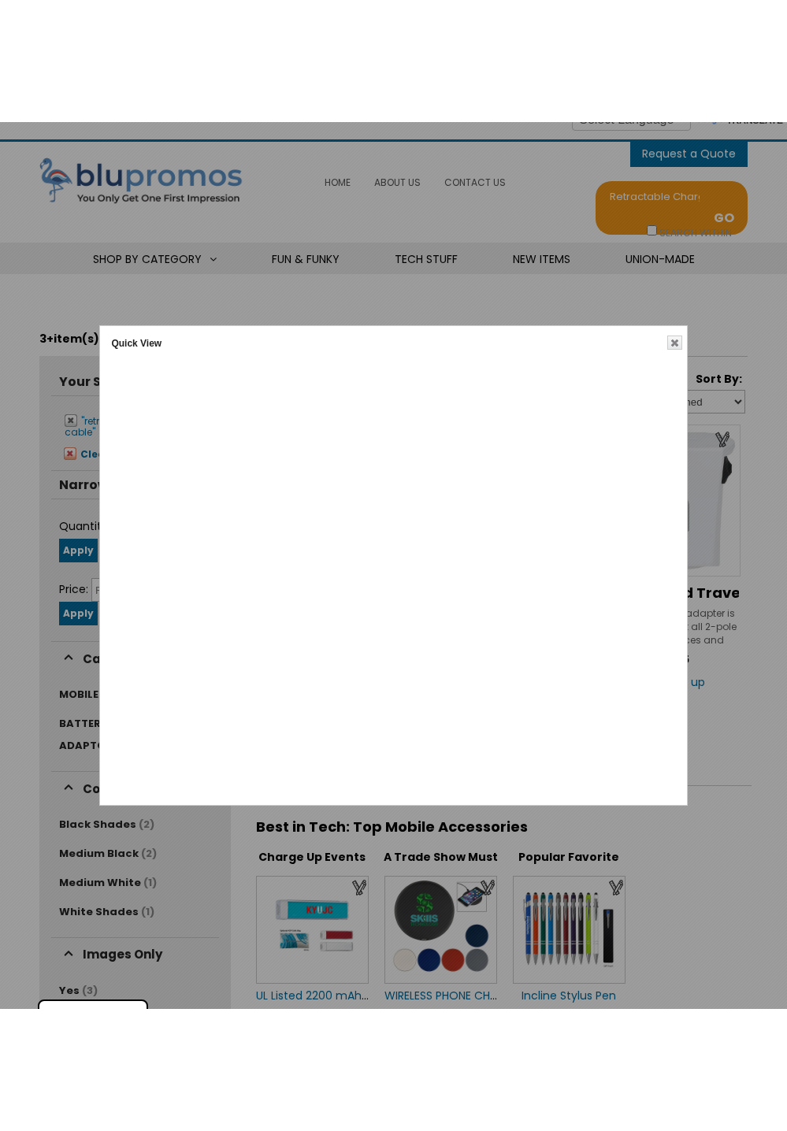
scroll to position [0, 0]
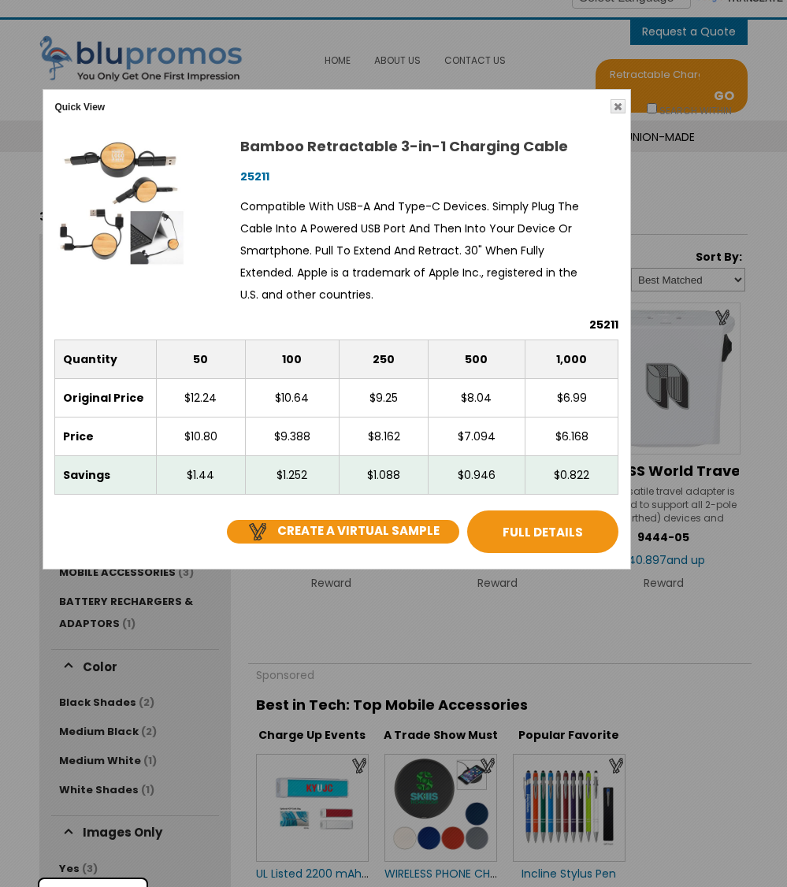
drag, startPoint x: 370, startPoint y: 228, endPoint x: 313, endPoint y: 113, distance: 127.5
click at [313, 113] on div "Quick View Close" at bounding box center [336, 106] width 583 height 31
